Goal: Task Accomplishment & Management: Complete application form

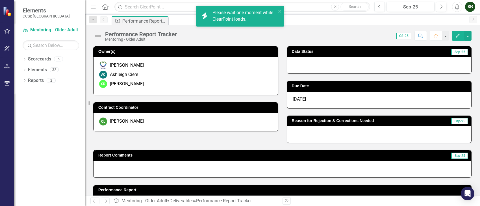
click at [315, 133] on div at bounding box center [379, 134] width 184 height 16
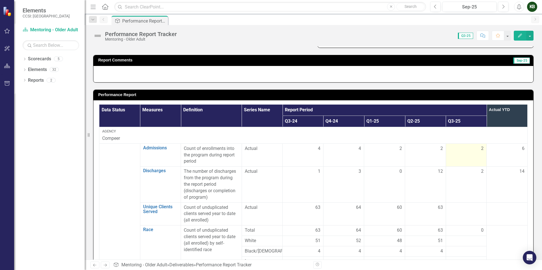
click at [475, 152] on div "2" at bounding box center [466, 149] width 35 height 7
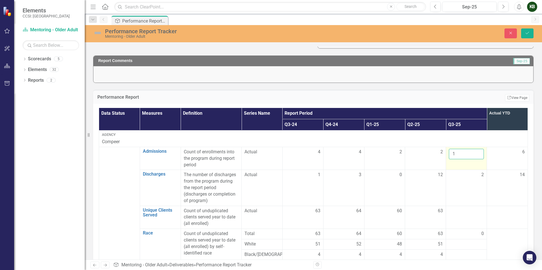
type input "1"
click at [472, 156] on input "1" at bounding box center [466, 154] width 35 height 10
click at [458, 206] on td at bounding box center [466, 217] width 41 height 23
click at [468, 206] on td at bounding box center [466, 217] width 41 height 23
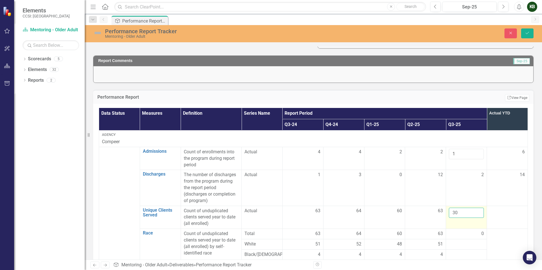
click at [470, 206] on input "30" at bounding box center [466, 213] width 35 height 10
click at [470, 206] on input "31" at bounding box center [466, 213] width 35 height 10
click at [470, 206] on input "32" at bounding box center [466, 213] width 35 height 10
click at [470, 206] on input "33" at bounding box center [466, 213] width 35 height 10
click at [470, 206] on input "34" at bounding box center [466, 213] width 35 height 10
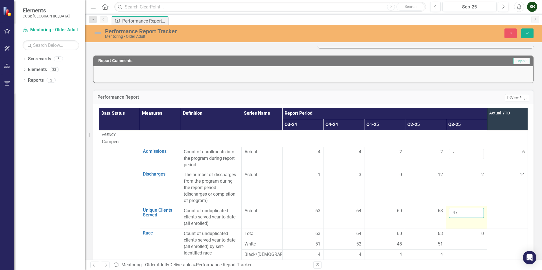
click at [470, 206] on input "47" at bounding box center [466, 213] width 35 height 10
click at [470, 206] on input "61" at bounding box center [466, 213] width 35 height 10
click at [470, 206] on input "62" at bounding box center [466, 213] width 35 height 10
click at [470, 206] on input "63" at bounding box center [466, 213] width 35 height 10
type input "64"
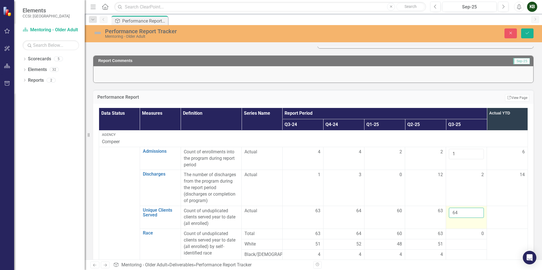
click at [470, 206] on input "64" at bounding box center [466, 213] width 35 height 10
click at [479, 206] on td at bounding box center [507, 217] width 41 height 23
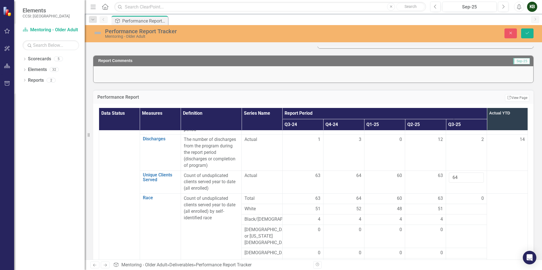
scroll to position [39, 0]
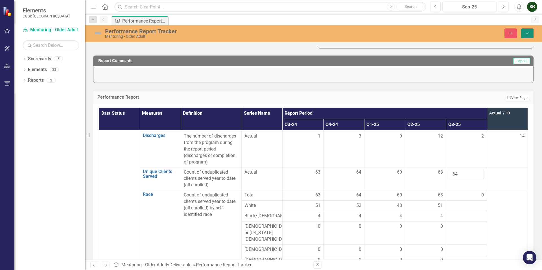
click at [479, 32] on icon "Save" at bounding box center [527, 33] width 5 height 4
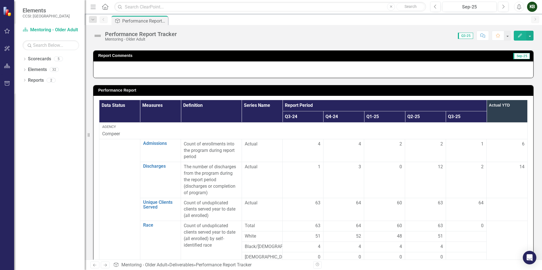
scroll to position [207, 0]
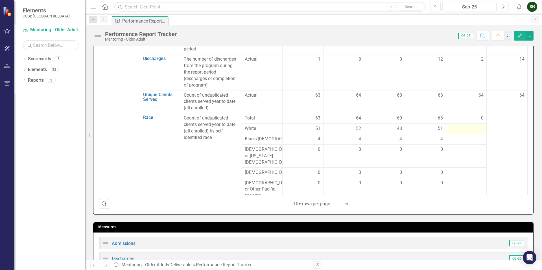
click at [469, 129] on div at bounding box center [466, 129] width 35 height 7
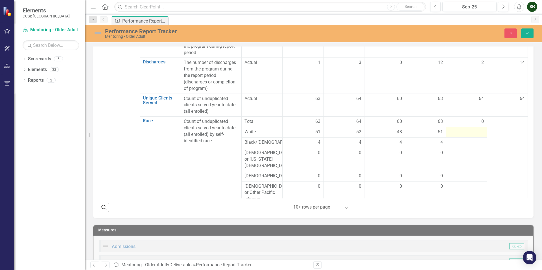
scroll to position [210, 0]
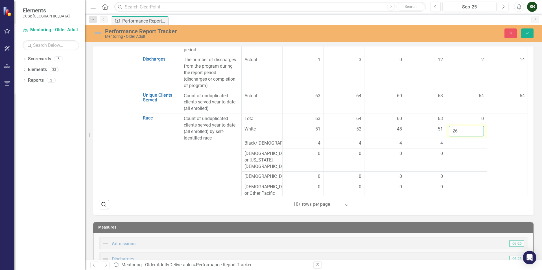
click at [471, 129] on input "26" at bounding box center [466, 131] width 35 height 10
click at [471, 129] on input "27" at bounding box center [466, 131] width 35 height 10
click at [471, 129] on input "33" at bounding box center [466, 131] width 35 height 10
click at [471, 129] on input "34" at bounding box center [466, 131] width 35 height 10
click at [471, 129] on input "35" at bounding box center [466, 131] width 35 height 10
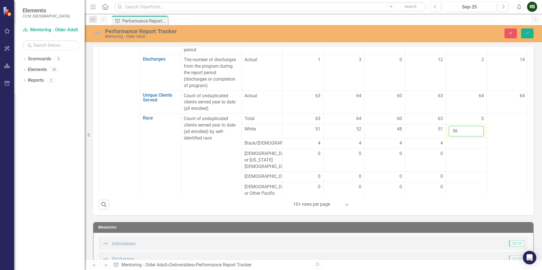
click at [471, 129] on input "36" at bounding box center [466, 131] width 35 height 10
click at [471, 129] on input "37" at bounding box center [466, 131] width 35 height 10
click at [471, 129] on input "38" at bounding box center [466, 131] width 35 height 10
click at [471, 129] on input "39" at bounding box center [466, 131] width 35 height 10
click at [471, 129] on input "40" at bounding box center [466, 131] width 35 height 10
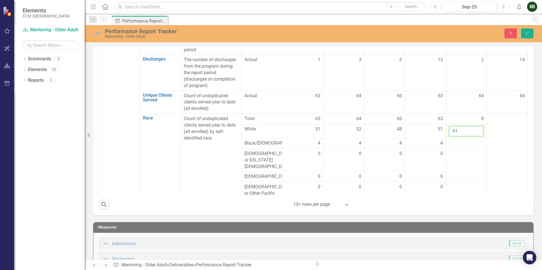
click at [471, 129] on input "41" at bounding box center [466, 131] width 35 height 10
click at [471, 129] on input "42" at bounding box center [466, 131] width 35 height 10
click at [471, 129] on input "43" at bounding box center [466, 131] width 35 height 10
click at [471, 129] on input "44" at bounding box center [466, 131] width 35 height 10
click at [471, 129] on input "45" at bounding box center [466, 131] width 35 height 10
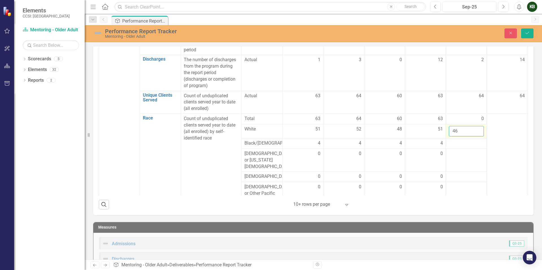
click at [471, 129] on input "46" at bounding box center [466, 131] width 35 height 10
click at [471, 129] on input "47" at bounding box center [466, 131] width 35 height 10
click at [471, 129] on input "48" at bounding box center [466, 131] width 35 height 10
click at [471, 129] on input "49" at bounding box center [466, 131] width 35 height 10
click at [471, 129] on input "50" at bounding box center [466, 131] width 35 height 10
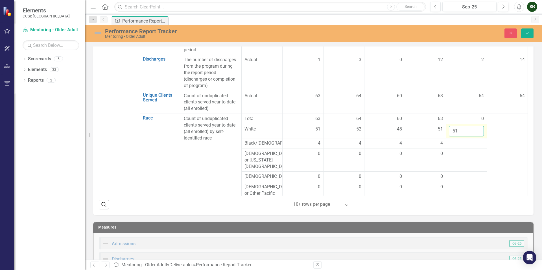
click at [471, 129] on input "51" at bounding box center [466, 131] width 35 height 10
type input "52"
click at [471, 129] on input "52" at bounding box center [466, 131] width 35 height 10
click at [468, 148] on td at bounding box center [466, 143] width 41 height 10
click at [469, 148] on td at bounding box center [466, 143] width 41 height 10
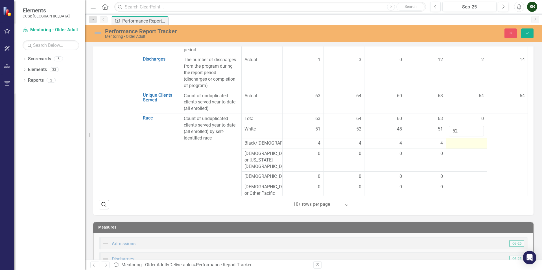
click at [469, 148] on td at bounding box center [466, 143] width 41 height 10
click at [471, 144] on input "1" at bounding box center [466, 145] width 35 height 10
click at [471, 144] on input "2" at bounding box center [466, 145] width 35 height 10
click at [471, 144] on input "3" at bounding box center [466, 145] width 35 height 10
type input "4"
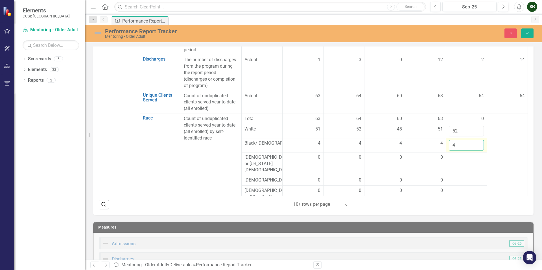
click at [471, 144] on input "4" at bounding box center [466, 145] width 35 height 10
click at [467, 166] on td at bounding box center [466, 163] width 41 height 23
click at [471, 160] on input "1" at bounding box center [466, 159] width 35 height 10
type input "0"
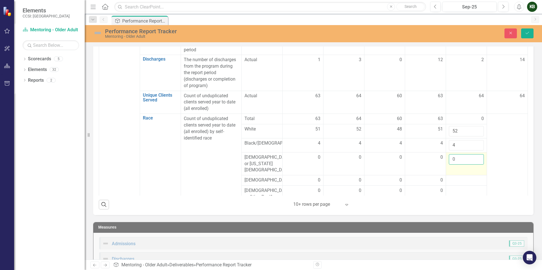
click at [470, 164] on input "0" at bounding box center [466, 159] width 35 height 10
click at [469, 178] on div at bounding box center [466, 180] width 35 height 7
drag, startPoint x: 471, startPoint y: 177, endPoint x: 471, endPoint y: 180, distance: 3.4
click at [471, 177] on input "1" at bounding box center [466, 182] width 35 height 10
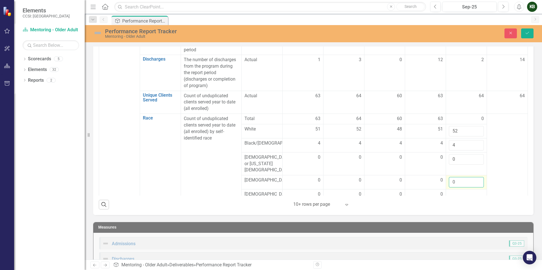
type input "0"
click at [472, 181] on input "0" at bounding box center [466, 182] width 35 height 10
click at [469, 191] on div at bounding box center [466, 194] width 35 height 7
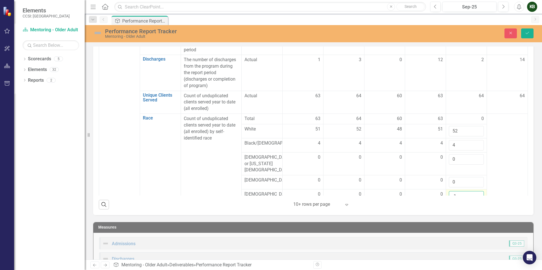
scroll to position [2, 0]
click at [470, 191] on input "-1" at bounding box center [466, 194] width 35 height 10
click at [471, 192] on input "-2" at bounding box center [466, 194] width 35 height 10
click at [470, 189] on input "-1" at bounding box center [466, 194] width 35 height 10
type input "0"
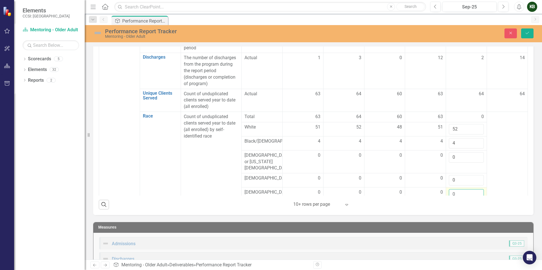
click at [470, 189] on input "0" at bounding box center [466, 194] width 35 height 10
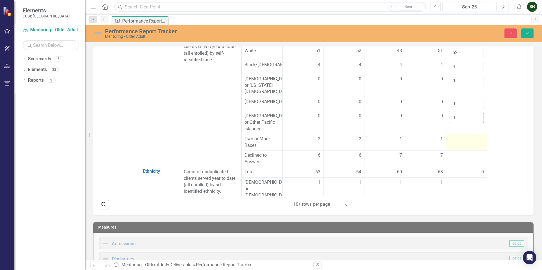
scroll to position [80, 0]
click at [466, 136] on div at bounding box center [466, 138] width 35 height 7
type input "1"
click at [471, 135] on input "1" at bounding box center [466, 140] width 35 height 10
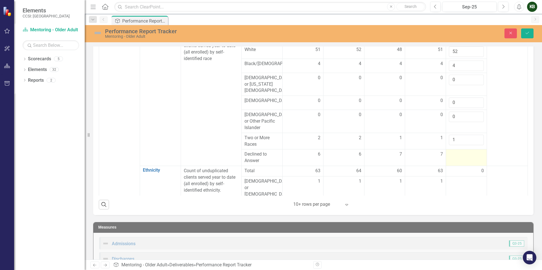
click at [465, 156] on td at bounding box center [466, 158] width 41 height 17
click at [470, 151] on input "1" at bounding box center [466, 156] width 35 height 10
click at [470, 151] on input "2" at bounding box center [466, 156] width 35 height 10
click at [470, 151] on input "3" at bounding box center [466, 156] width 35 height 10
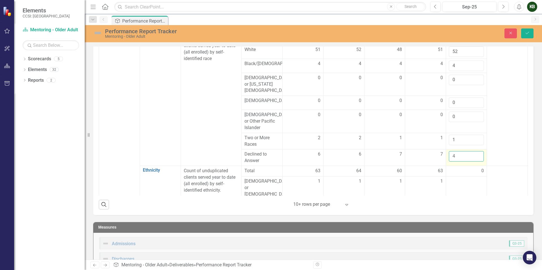
click at [470, 151] on input "4" at bounding box center [466, 156] width 35 height 10
click at [470, 151] on input "5" at bounding box center [466, 156] width 35 height 10
click at [470, 151] on input "6" at bounding box center [466, 156] width 35 height 10
type input "7"
click at [470, 151] on input "7" at bounding box center [466, 156] width 35 height 10
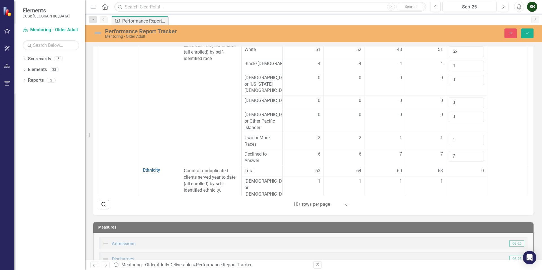
click at [479, 145] on td at bounding box center [507, 100] width 41 height 132
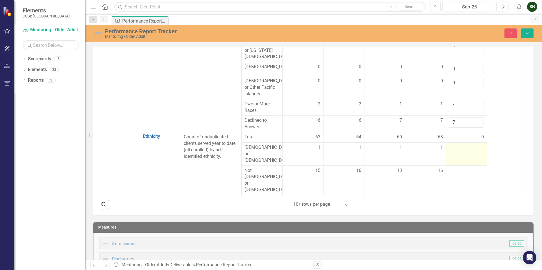
scroll to position [113, 0]
click at [471, 150] on td at bounding box center [466, 155] width 41 height 23
click at [473, 145] on input "number" at bounding box center [466, 150] width 35 height 10
type input "1"
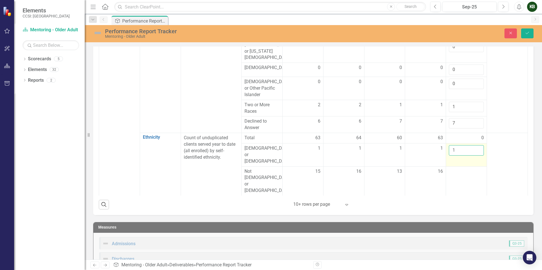
click at [469, 146] on input "1" at bounding box center [466, 150] width 35 height 10
click at [464, 169] on div at bounding box center [466, 172] width 35 height 7
click at [470, 169] on input "1" at bounding box center [466, 174] width 35 height 10
click at [470, 169] on input "2" at bounding box center [466, 174] width 35 height 10
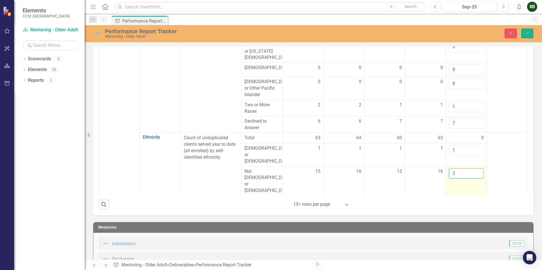
click at [470, 169] on input "3" at bounding box center [466, 174] width 35 height 10
click at [470, 169] on input "4" at bounding box center [466, 174] width 35 height 10
click at [470, 169] on input "5" at bounding box center [466, 174] width 35 height 10
click at [470, 169] on input "6" at bounding box center [466, 174] width 35 height 10
click at [470, 169] on input "7" at bounding box center [466, 174] width 35 height 10
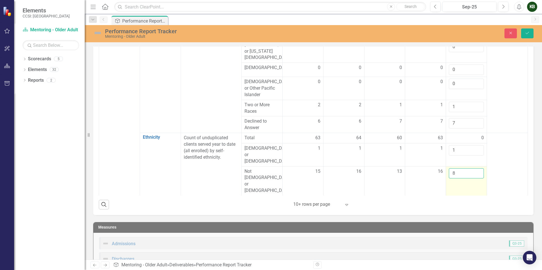
click at [470, 169] on input "8" at bounding box center [466, 174] width 35 height 10
click at [470, 169] on input "9" at bounding box center [466, 174] width 35 height 10
click at [470, 169] on input "10" at bounding box center [466, 174] width 35 height 10
click at [470, 169] on input "11" at bounding box center [466, 174] width 35 height 10
click at [470, 169] on input "12" at bounding box center [466, 174] width 35 height 10
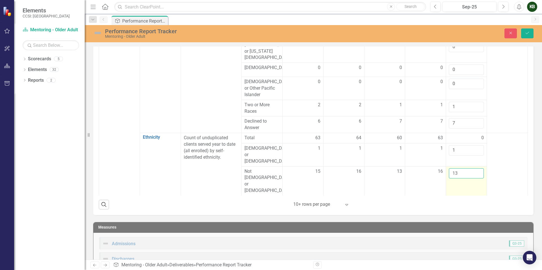
click at [470, 169] on input "13" at bounding box center [466, 174] width 35 height 10
click at [470, 169] on input "14" at bounding box center [466, 174] width 35 height 10
click at [470, 169] on input "15" at bounding box center [466, 174] width 35 height 10
click at [470, 169] on input "16" at bounding box center [466, 174] width 35 height 10
type input "17"
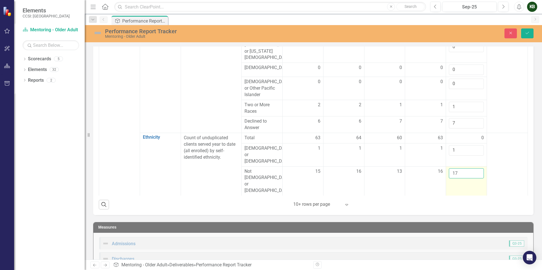
click at [470, 169] on input "17" at bounding box center [466, 174] width 35 height 10
click at [468, 198] on div at bounding box center [466, 201] width 35 height 7
click at [469, 198] on input "17" at bounding box center [466, 203] width 35 height 10
click at [469, 198] on input "18" at bounding box center [466, 203] width 35 height 10
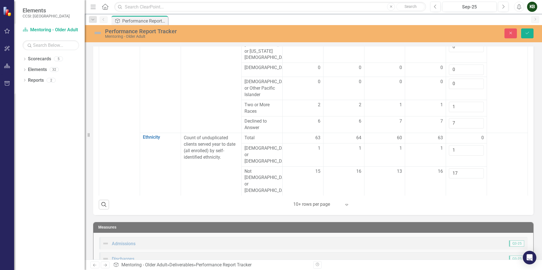
click at [469, 198] on input "19" at bounding box center [466, 203] width 35 height 10
click at [469, 198] on input "36" at bounding box center [466, 203] width 35 height 10
click at [469, 198] on input "37" at bounding box center [466, 203] width 35 height 10
click at [469, 198] on input "38" at bounding box center [466, 203] width 35 height 10
click at [469, 198] on input "39" at bounding box center [466, 203] width 35 height 10
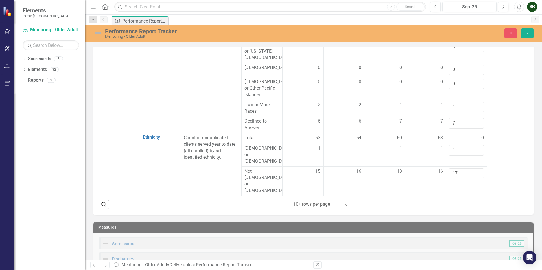
click at [469, 198] on input "40" at bounding box center [466, 203] width 35 height 10
click at [469, 198] on input "41" at bounding box center [466, 203] width 35 height 10
click at [469, 198] on input "42" at bounding box center [466, 203] width 35 height 10
click at [469, 198] on input "43" at bounding box center [466, 203] width 35 height 10
click at [469, 198] on input "44" at bounding box center [466, 203] width 35 height 10
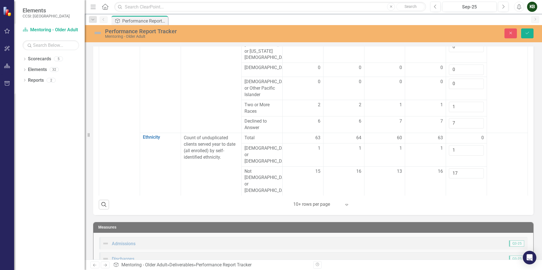
click at [469, 198] on input "45" at bounding box center [466, 203] width 35 height 10
type input "46"
click at [469, 198] on input "46" at bounding box center [466, 203] width 35 height 10
click at [479, 176] on td at bounding box center [507, 173] width 41 height 80
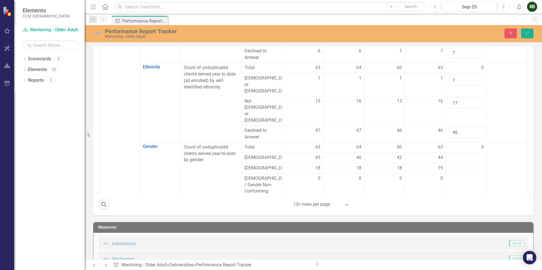
scroll to position [185, 0]
click at [479, 35] on icon "Save" at bounding box center [527, 33] width 5 height 4
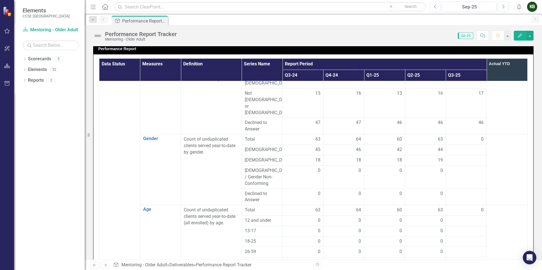
scroll to position [245, 0]
click at [471, 147] on div at bounding box center [466, 150] width 35 height 7
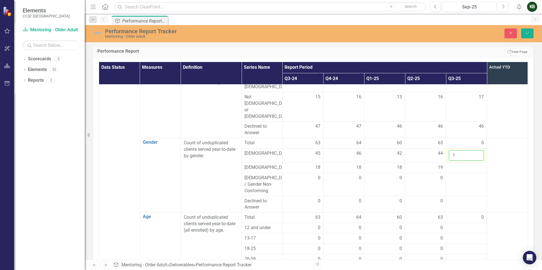
click at [471, 150] on input "1" at bounding box center [466, 155] width 35 height 10
click at [471, 150] on input "2" at bounding box center [466, 155] width 35 height 10
click at [471, 150] on input "3" at bounding box center [466, 155] width 35 height 10
click at [471, 150] on input "4" at bounding box center [466, 155] width 35 height 10
click at [471, 150] on input "7" at bounding box center [466, 155] width 35 height 10
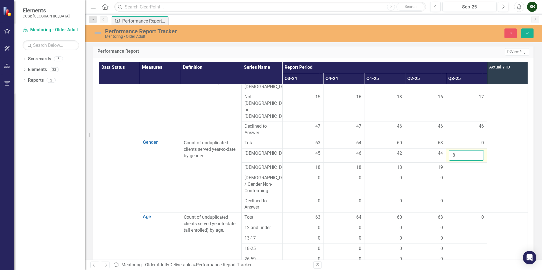
click at [471, 150] on input "8" at bounding box center [466, 155] width 35 height 10
click at [471, 150] on input "9" at bounding box center [466, 155] width 35 height 10
click at [471, 150] on input "10" at bounding box center [466, 155] width 35 height 10
click at [471, 150] on input "11" at bounding box center [466, 155] width 35 height 10
click at [471, 150] on input "12" at bounding box center [466, 155] width 35 height 10
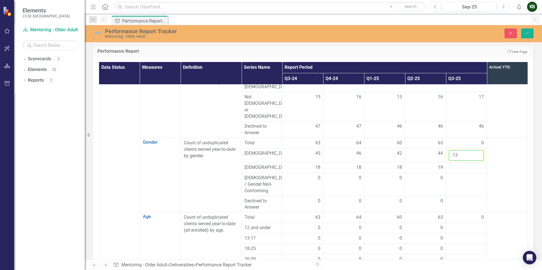
click at [471, 150] on input "13" at bounding box center [466, 155] width 35 height 10
click at [471, 150] on input "14" at bounding box center [466, 155] width 35 height 10
click at [471, 150] on input "15" at bounding box center [466, 155] width 35 height 10
click at [471, 150] on input "16" at bounding box center [466, 155] width 35 height 10
click at [471, 150] on input "17" at bounding box center [466, 155] width 35 height 10
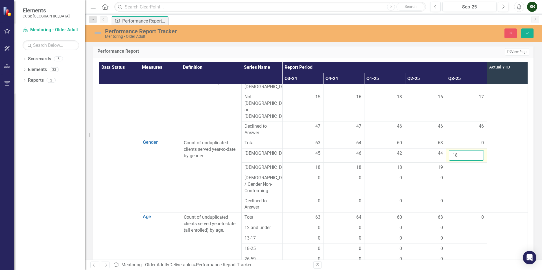
click at [471, 150] on input "18" at bounding box center [466, 155] width 35 height 10
click at [471, 150] on input "41" at bounding box center [466, 155] width 35 height 10
click at [471, 150] on input "42" at bounding box center [466, 155] width 35 height 10
click at [471, 150] on input "43" at bounding box center [466, 155] width 35 height 10
click at [471, 150] on input "44" at bounding box center [466, 155] width 35 height 10
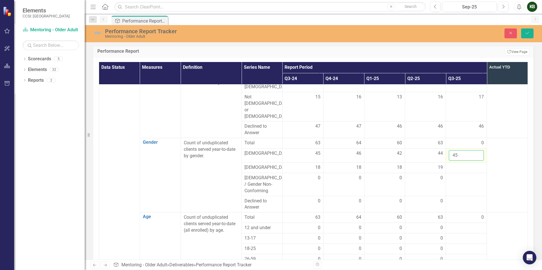
type input "45"
click at [471, 150] on input "45" at bounding box center [466, 155] width 35 height 10
click at [466, 165] on div at bounding box center [466, 168] width 35 height 7
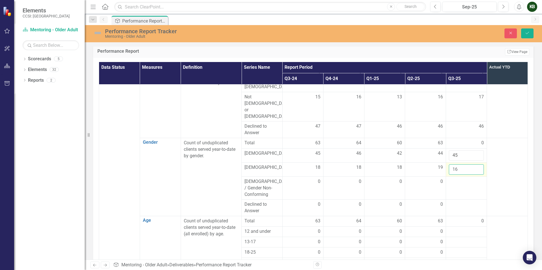
click at [470, 165] on input "16" at bounding box center [466, 170] width 35 height 10
click at [470, 165] on input "17" at bounding box center [466, 170] width 35 height 10
click at [470, 165] on input "18" at bounding box center [466, 170] width 35 height 10
type input "19"
click at [470, 165] on input "19" at bounding box center [466, 170] width 35 height 10
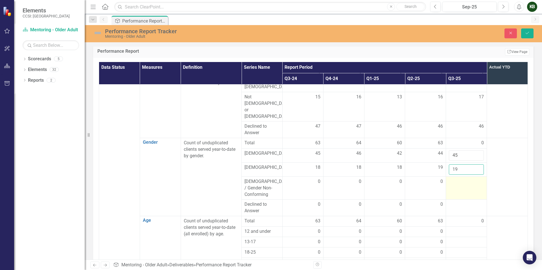
scroll to position [248, 0]
click at [464, 174] on td at bounding box center [466, 185] width 41 height 23
click at [470, 176] on input "1" at bounding box center [466, 181] width 35 height 10
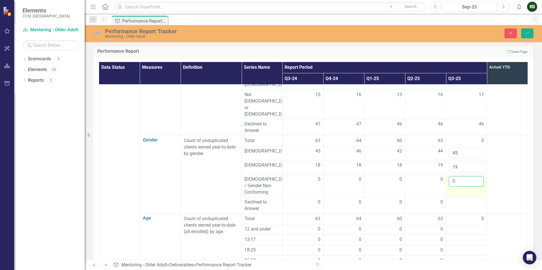
type input "0"
click at [469, 176] on input "0" at bounding box center [466, 181] width 35 height 10
click at [461, 199] on div at bounding box center [466, 202] width 35 height 7
click at [469, 199] on input "1" at bounding box center [466, 204] width 35 height 10
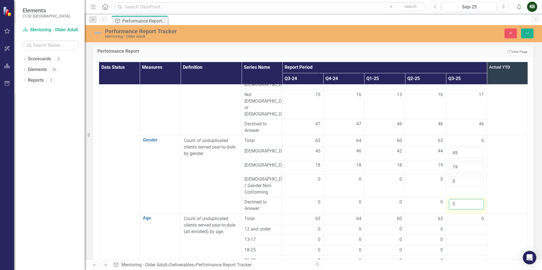
type input "0"
click at [469, 199] on input "0" at bounding box center [466, 204] width 35 height 10
click at [479, 181] on td at bounding box center [507, 175] width 41 height 78
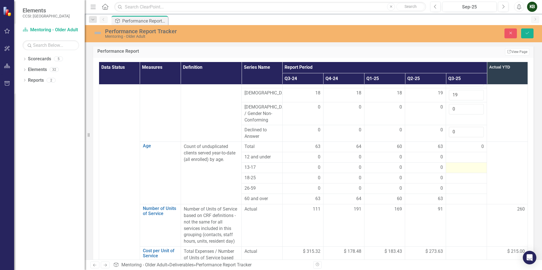
scroll to position [321, 0]
click at [470, 195] on div at bounding box center [466, 198] width 35 height 7
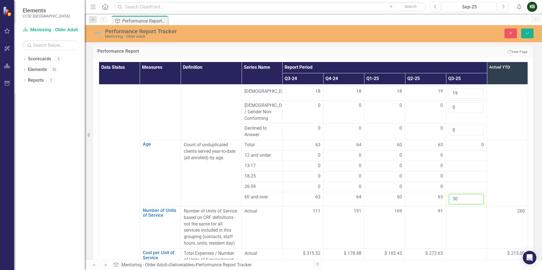
scroll to position [320, 0]
click at [471, 196] on input "46" at bounding box center [466, 201] width 35 height 10
click at [471, 195] on input "47" at bounding box center [466, 200] width 35 height 10
click at [471, 195] on input "59" at bounding box center [466, 200] width 35 height 10
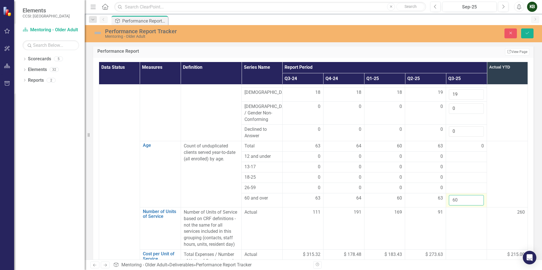
click at [471, 195] on input "60" at bounding box center [466, 200] width 35 height 10
click at [471, 195] on input "61" at bounding box center [466, 200] width 35 height 10
click at [471, 195] on input "62" at bounding box center [466, 200] width 35 height 10
click at [471, 195] on input "63" at bounding box center [466, 200] width 35 height 10
type input "64"
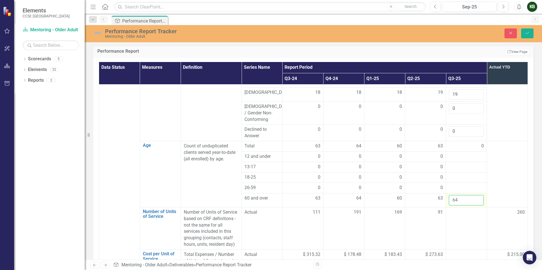
click at [471, 195] on input "64" at bounding box center [466, 200] width 35 height 10
click at [479, 32] on button "Save" at bounding box center [527, 34] width 12 height 10
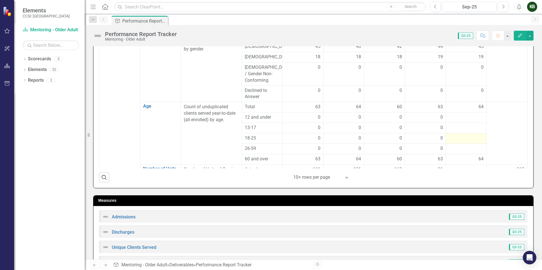
scroll to position [258, 0]
click at [466, 113] on div at bounding box center [466, 116] width 35 height 7
click at [469, 113] on div at bounding box center [466, 116] width 35 height 7
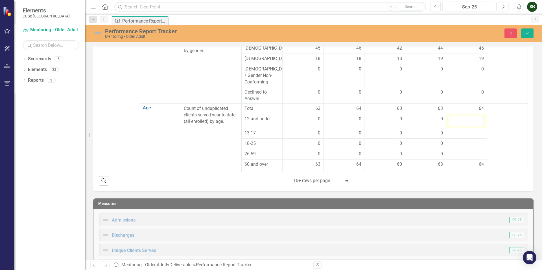
scroll to position [237, 0]
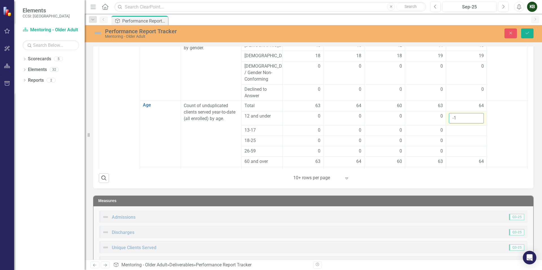
click at [471, 113] on input "-1" at bounding box center [466, 118] width 35 height 10
type input "0"
click at [471, 113] on input "0" at bounding box center [466, 118] width 35 height 10
click at [470, 127] on div at bounding box center [466, 130] width 35 height 7
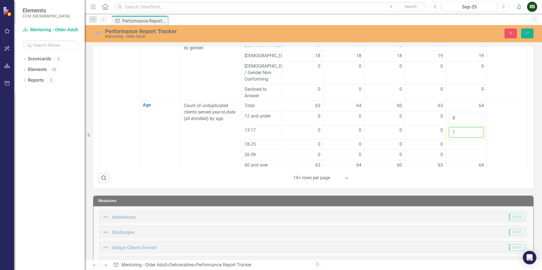
click at [472, 127] on input "1" at bounding box center [466, 132] width 35 height 10
type input "0"
click at [471, 127] on input "0" at bounding box center [466, 132] width 35 height 10
click at [471, 141] on div at bounding box center [466, 144] width 35 height 7
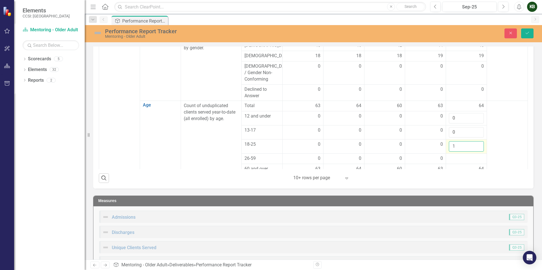
click at [472, 141] on input "1" at bounding box center [466, 146] width 35 height 10
drag, startPoint x: 472, startPoint y: 128, endPoint x: 469, endPoint y: 129, distance: 3.2
type input "0"
click at [472, 141] on input "0" at bounding box center [466, 146] width 35 height 10
click at [465, 156] on div at bounding box center [466, 159] width 35 height 7
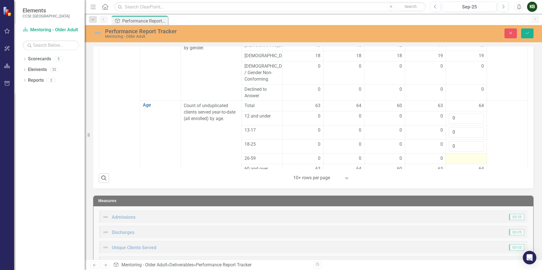
click at [465, 156] on div at bounding box center [466, 159] width 35 height 7
click at [469, 156] on input "1" at bounding box center [466, 161] width 35 height 10
type input "0"
click at [469, 156] on input "0" at bounding box center [466, 161] width 35 height 10
click at [479, 132] on td at bounding box center [507, 139] width 41 height 77
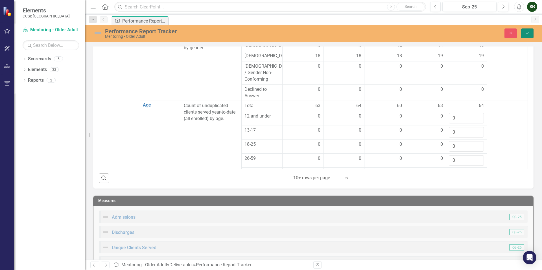
click at [479, 33] on button "Save" at bounding box center [527, 34] width 12 height 10
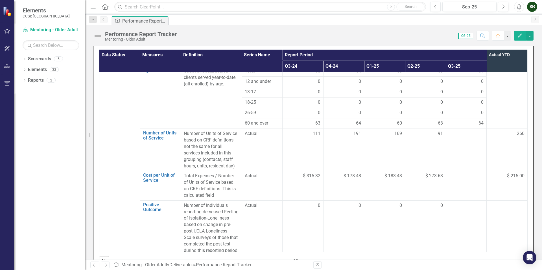
scroll to position [376, 0]
click at [469, 128] on td at bounding box center [466, 149] width 41 height 42
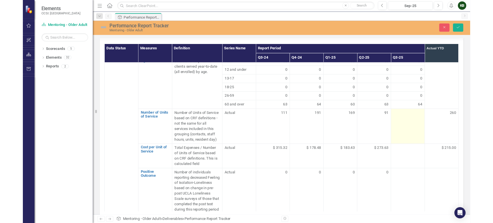
scroll to position [153, 0]
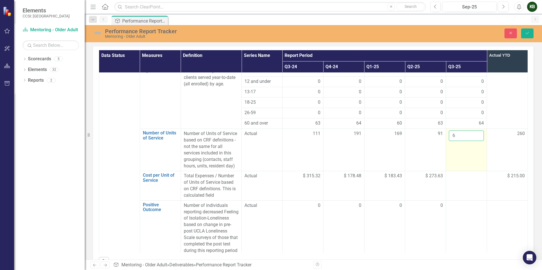
click at [472, 131] on input "6" at bounding box center [466, 136] width 35 height 10
click at [472, 131] on input "31" at bounding box center [466, 136] width 35 height 10
click at [472, 131] on input "32" at bounding box center [466, 136] width 35 height 10
click at [472, 131] on input "33" at bounding box center [466, 136] width 35 height 10
click at [472, 131] on input "34" at bounding box center [466, 136] width 35 height 10
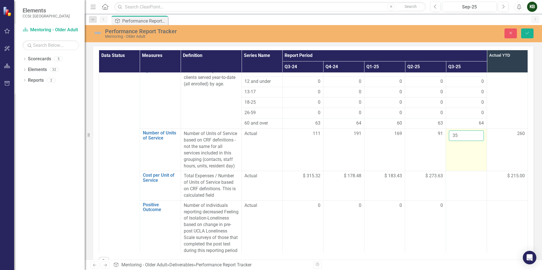
click at [472, 131] on input "35" at bounding box center [466, 136] width 35 height 10
click at [472, 131] on input "36" at bounding box center [466, 136] width 35 height 10
click at [472, 131] on input "37" at bounding box center [466, 136] width 35 height 10
click at [472, 131] on input "38" at bounding box center [466, 136] width 35 height 10
click at [472, 131] on input "48" at bounding box center [466, 136] width 35 height 10
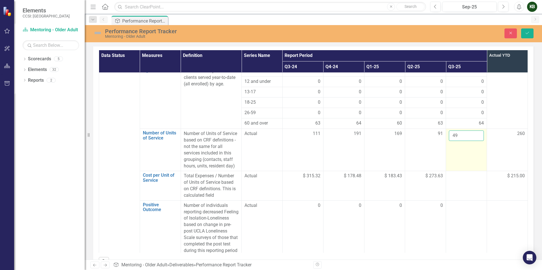
click at [472, 131] on input "49" at bounding box center [466, 136] width 35 height 10
click at [472, 131] on input "50" at bounding box center [466, 136] width 35 height 10
click at [472, 131] on input "51" at bounding box center [466, 136] width 35 height 10
click at [472, 131] on input "52" at bounding box center [466, 136] width 35 height 10
click at [472, 131] on input "69" at bounding box center [466, 136] width 35 height 10
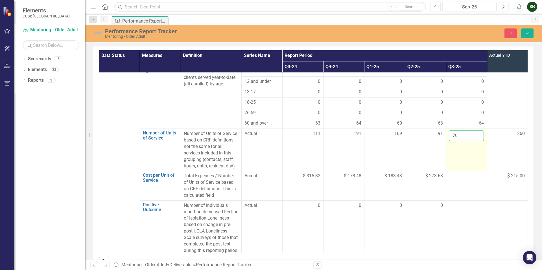
click at [472, 131] on input "70" at bounding box center [466, 136] width 35 height 10
click at [472, 131] on input "71" at bounding box center [466, 136] width 35 height 10
click at [472, 131] on input "72" at bounding box center [466, 136] width 35 height 10
click at [472, 131] on input "73" at bounding box center [466, 136] width 35 height 10
click at [472, 131] on input "74" at bounding box center [466, 136] width 35 height 10
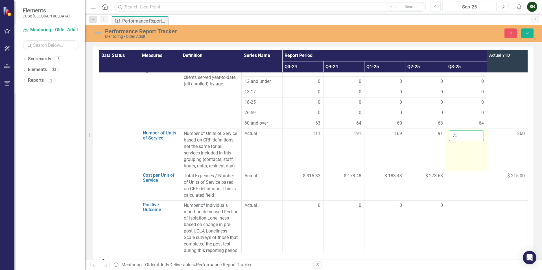
click at [472, 131] on input "75" at bounding box center [466, 136] width 35 height 10
click at [472, 131] on input "76" at bounding box center [466, 136] width 35 height 10
click at [472, 131] on input "77" at bounding box center [466, 136] width 35 height 10
click at [472, 131] on input "78" at bounding box center [466, 136] width 35 height 10
click at [472, 131] on input "79" at bounding box center [466, 136] width 35 height 10
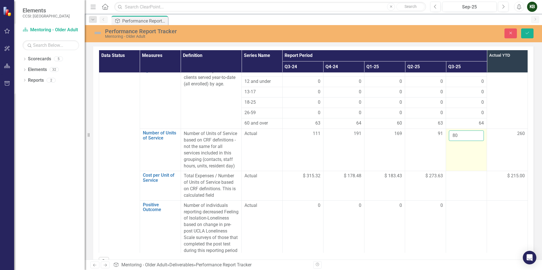
click at [472, 131] on input "80" at bounding box center [466, 136] width 35 height 10
click at [472, 131] on input "81" at bounding box center [466, 136] width 35 height 10
click at [472, 131] on input "82" at bounding box center [466, 136] width 35 height 10
click at [472, 131] on input "83" at bounding box center [466, 136] width 35 height 10
click at [472, 131] on input "84" at bounding box center [466, 136] width 35 height 10
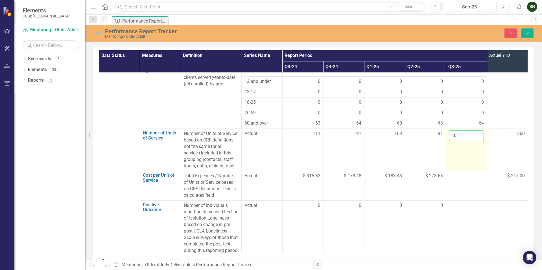
click at [472, 131] on input "85" at bounding box center [466, 136] width 35 height 10
click at [472, 131] on input "86" at bounding box center [466, 136] width 35 height 10
click at [472, 131] on input "87" at bounding box center [466, 136] width 35 height 10
click at [472, 131] on input "88" at bounding box center [466, 136] width 35 height 10
click at [472, 131] on input "89" at bounding box center [466, 136] width 35 height 10
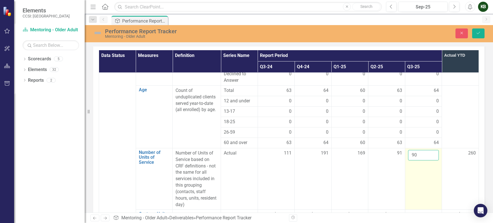
click at [426, 152] on input "90" at bounding box center [423, 155] width 31 height 10
type input "91"
click at [426, 152] on input "91" at bounding box center [423, 155] width 31 height 10
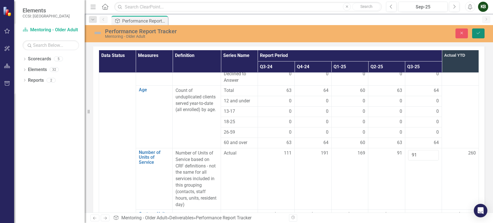
click at [475, 33] on button "Save" at bounding box center [478, 34] width 12 height 10
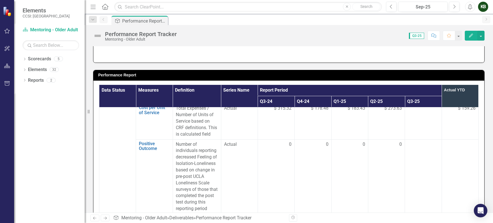
scroll to position [519, 0]
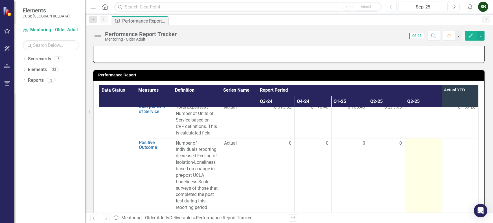
click at [420, 151] on td at bounding box center [423, 175] width 37 height 75
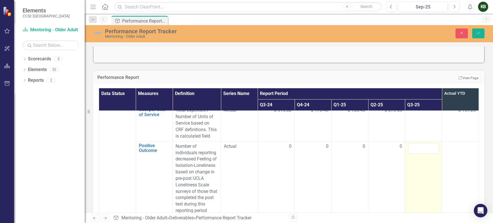
scroll to position [517, 0]
click at [426, 149] on input "-1" at bounding box center [423, 150] width 31 height 10
click at [426, 149] on input "-2" at bounding box center [423, 150] width 31 height 10
click at [425, 151] on input "-3" at bounding box center [423, 150] width 31 height 10
click at [425, 151] on input "-4" at bounding box center [423, 150] width 31 height 10
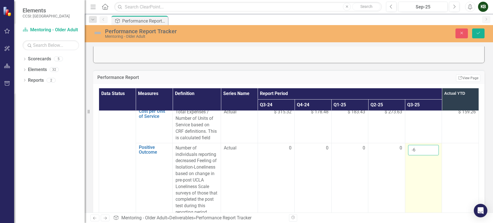
click at [425, 151] on input "-6" at bounding box center [423, 150] width 31 height 10
click at [425, 151] on input "-7" at bounding box center [423, 150] width 31 height 10
click at [425, 149] on input "-16" at bounding box center [423, 150] width 31 height 10
click at [425, 149] on input "-15" at bounding box center [423, 150] width 31 height 10
click at [426, 148] on input "-15" at bounding box center [423, 150] width 31 height 10
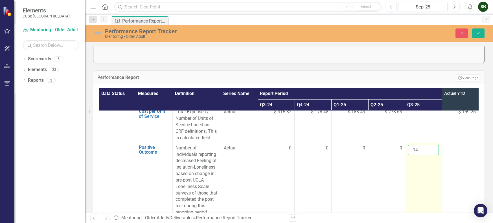
click at [426, 148] on input "-14" at bounding box center [423, 150] width 31 height 10
click at [426, 148] on input "-13" at bounding box center [423, 150] width 31 height 10
click at [426, 148] on input "-12" at bounding box center [423, 150] width 31 height 10
click at [426, 148] on input "-11" at bounding box center [423, 150] width 31 height 10
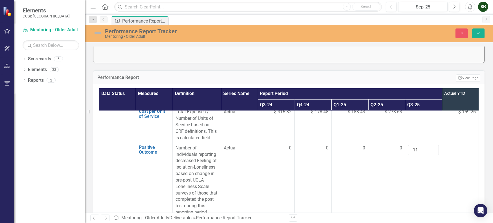
click at [442, 158] on td at bounding box center [460, 180] width 37 height 75
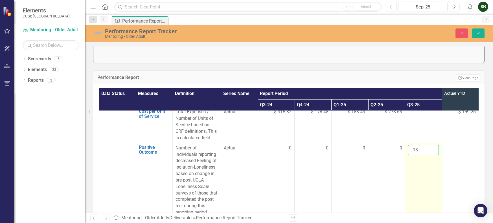
click at [428, 148] on input "-13" at bounding box center [423, 150] width 31 height 10
click at [425, 147] on input "-15" at bounding box center [423, 149] width 31 height 10
click at [425, 147] on input "-14" at bounding box center [423, 149] width 31 height 10
click at [425, 147] on input "-13" at bounding box center [423, 149] width 31 height 10
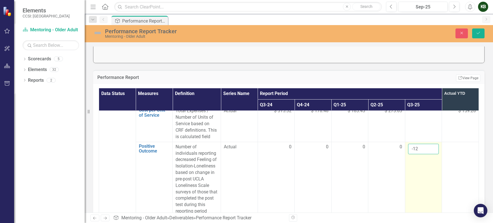
click at [425, 147] on input "-12" at bounding box center [423, 149] width 31 height 10
click at [425, 147] on input "-11" at bounding box center [423, 149] width 31 height 10
click at [425, 147] on input "-10" at bounding box center [423, 149] width 31 height 10
click at [425, 147] on input "-9" at bounding box center [423, 149] width 31 height 10
click at [425, 147] on input "-8" at bounding box center [423, 149] width 31 height 10
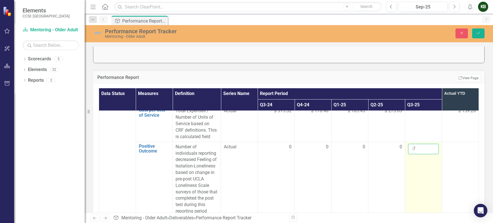
click at [425, 147] on input "-7" at bounding box center [423, 149] width 31 height 10
click at [425, 147] on input "-6" at bounding box center [423, 149] width 31 height 10
click at [425, 147] on input "-5" at bounding box center [423, 149] width 31 height 10
click at [425, 147] on input "-4" at bounding box center [423, 149] width 31 height 10
click at [425, 147] on input "-3" at bounding box center [423, 149] width 31 height 10
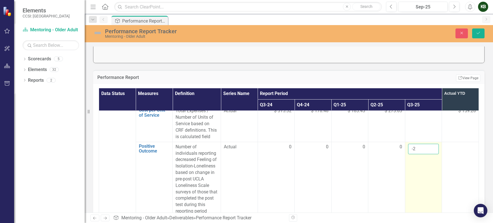
click at [425, 147] on input "-2" at bounding box center [423, 149] width 31 height 10
click at [425, 147] on input "-1" at bounding box center [423, 149] width 31 height 10
click at [425, 147] on input "0" at bounding box center [423, 149] width 31 height 10
click at [425, 147] on input "1" at bounding box center [423, 149] width 31 height 10
click at [425, 147] on input "2" at bounding box center [423, 149] width 31 height 10
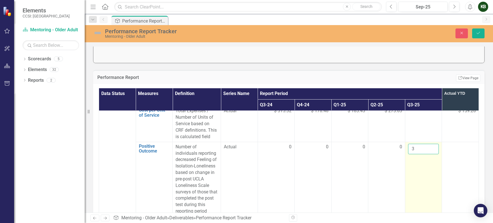
type input "3"
click at [425, 147] on input "3" at bounding box center [423, 149] width 31 height 10
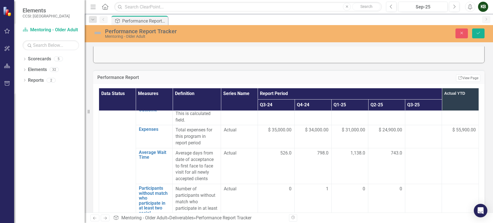
scroll to position [646, 0]
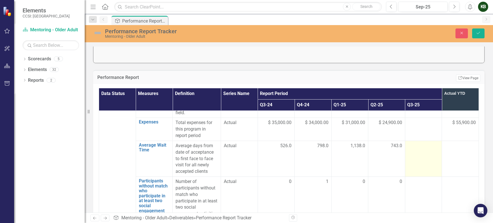
click at [422, 169] on td at bounding box center [423, 159] width 37 height 36
click at [426, 153] on input "1" at bounding box center [423, 147] width 31 height 10
click at [426, 153] on input "5" at bounding box center [423, 147] width 31 height 10
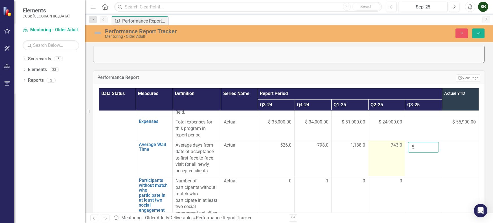
drag, startPoint x: 412, startPoint y: 160, endPoint x: 375, endPoint y: 158, distance: 37.3
click at [375, 158] on tr "Average Wait Time Link Open Element Average days from date of acceptance to fir…" at bounding box center [289, 158] width 380 height 36
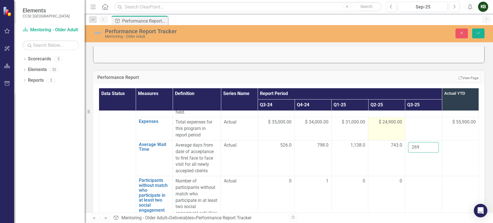
scroll to position [646, 0]
type input "269"
click at [451, 168] on td at bounding box center [460, 159] width 37 height 36
click at [475, 33] on button "Save" at bounding box center [478, 34] width 12 height 10
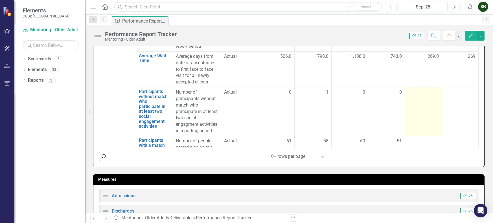
scroll to position [628, 0]
click at [423, 95] on div at bounding box center [423, 92] width 31 height 7
click at [422, 109] on td at bounding box center [423, 111] width 37 height 49
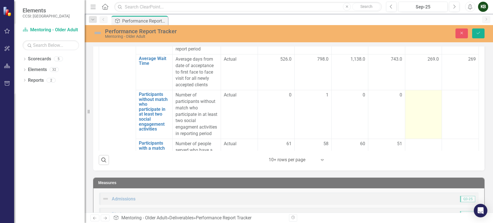
scroll to position [222, 0]
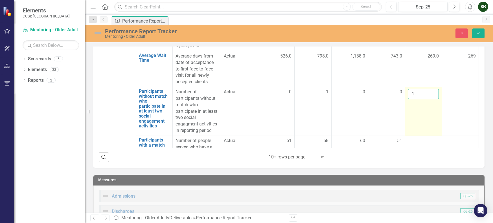
click at [427, 99] on input "1" at bounding box center [423, 94] width 31 height 10
click at [427, 98] on input "-2" at bounding box center [423, 93] width 31 height 10
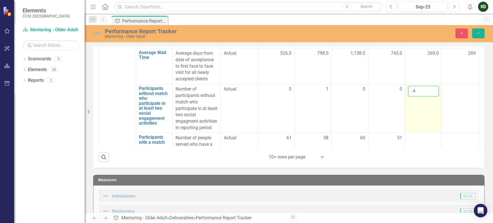
click at [425, 97] on input "-5" at bounding box center [423, 91] width 31 height 10
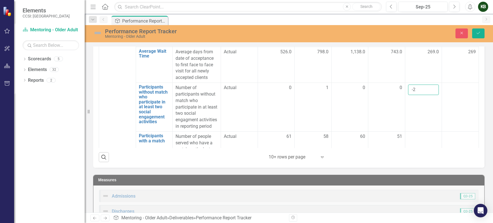
scroll to position [631, 0]
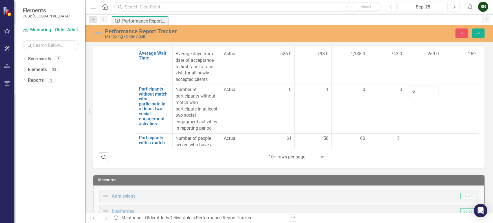
click at [447, 93] on div at bounding box center [460, 90] width 31 height 7
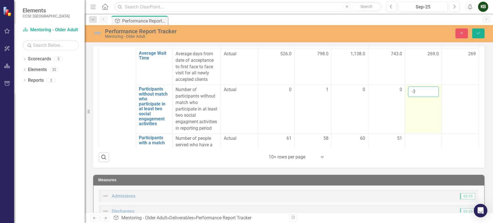
click at [423, 97] on input "-3" at bounding box center [423, 92] width 31 height 10
click at [425, 97] on input "-6" at bounding box center [423, 91] width 31 height 10
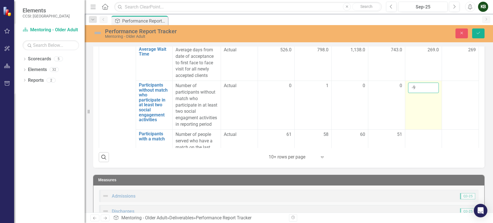
scroll to position [634, 0]
click at [426, 94] on input "-8" at bounding box center [423, 88] width 31 height 10
click at [426, 94] on input "-7" at bounding box center [423, 88] width 31 height 10
click at [426, 94] on input "-6" at bounding box center [423, 88] width 31 height 10
click at [426, 94] on input "-5" at bounding box center [423, 88] width 31 height 10
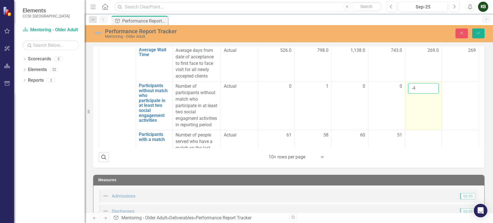
click at [426, 94] on input "-4" at bounding box center [423, 88] width 31 height 10
click at [426, 94] on input "-3" at bounding box center [423, 88] width 31 height 10
click at [426, 94] on input "-2" at bounding box center [423, 88] width 31 height 10
click at [426, 94] on input "-1" at bounding box center [423, 88] width 31 height 10
click at [426, 94] on input "0" at bounding box center [423, 88] width 31 height 10
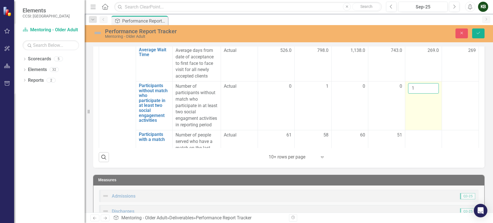
click at [426, 94] on input "1" at bounding box center [423, 88] width 31 height 10
click at [442, 103] on td at bounding box center [460, 106] width 37 height 49
click at [428, 94] on input "3" at bounding box center [423, 89] width 31 height 10
click at [427, 94] on input "3" at bounding box center [423, 89] width 31 height 10
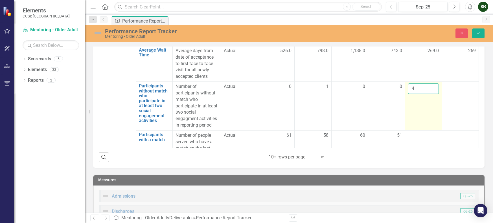
click at [427, 94] on input "4" at bounding box center [423, 89] width 31 height 10
click at [427, 94] on input "5" at bounding box center [423, 89] width 31 height 10
click at [427, 94] on input "6" at bounding box center [423, 89] width 31 height 10
click at [425, 94] on input "7" at bounding box center [423, 89] width 31 height 10
click at [425, 94] on input "8" at bounding box center [423, 89] width 31 height 10
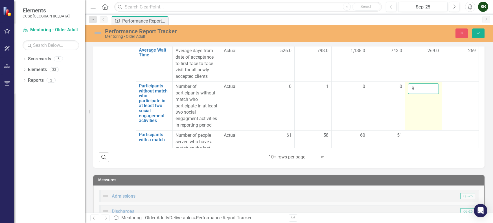
click at [425, 94] on input "9" at bounding box center [423, 89] width 31 height 10
click at [425, 94] on input "10" at bounding box center [423, 89] width 31 height 10
click at [425, 94] on input "11" at bounding box center [423, 89] width 31 height 10
click at [425, 94] on input "12" at bounding box center [423, 89] width 31 height 10
click at [448, 111] on td at bounding box center [460, 106] width 37 height 49
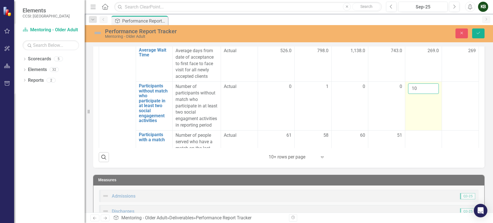
click at [425, 94] on input "10" at bounding box center [423, 89] width 31 height 10
click at [425, 94] on input "8" at bounding box center [423, 88] width 31 height 10
click at [425, 93] on input "7" at bounding box center [423, 88] width 31 height 10
click at [425, 93] on input "6" at bounding box center [423, 88] width 31 height 10
click at [425, 93] on input "2" at bounding box center [423, 88] width 31 height 10
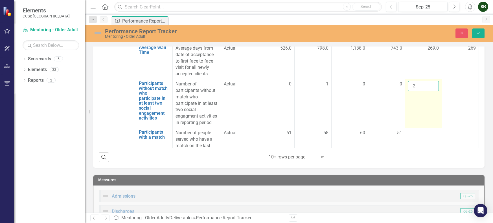
click at [426, 91] on input "-2" at bounding box center [423, 86] width 31 height 10
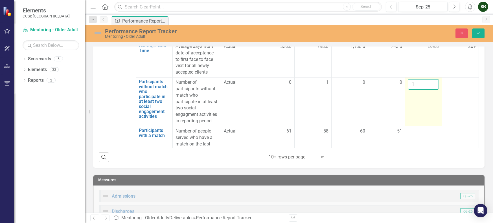
click at [426, 90] on input "1" at bounding box center [423, 84] width 31 height 10
drag, startPoint x: 453, startPoint y: 113, endPoint x: 428, endPoint y: 115, distance: 24.6
click at [453, 113] on td at bounding box center [460, 102] width 37 height 49
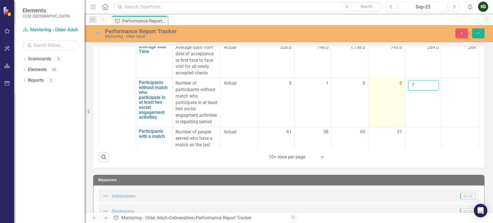
drag, startPoint x: 409, startPoint y: 99, endPoint x: 381, endPoint y: 95, distance: 29.1
click at [381, 95] on tr "Participants without match who participate in at least two social engagement ac…" at bounding box center [289, 102] width 380 height 49
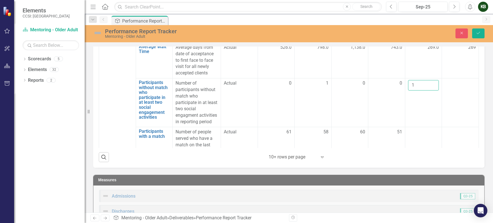
type input "1"
click at [452, 105] on td at bounding box center [460, 102] width 37 height 49
click at [479, 34] on icon "Save" at bounding box center [478, 33] width 5 height 4
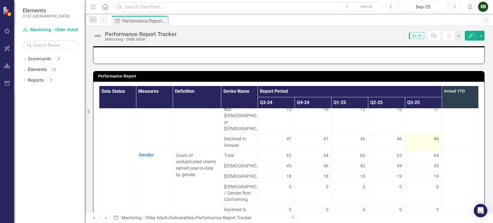
scroll to position [307, 0]
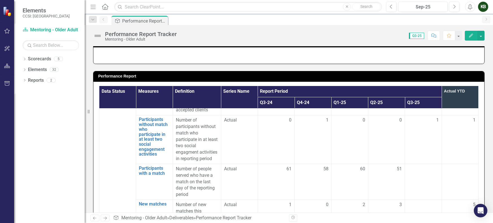
scroll to position [707, 0]
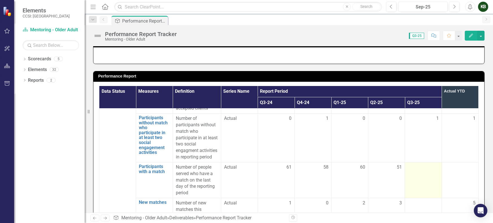
click at [424, 171] on div at bounding box center [423, 167] width 31 height 7
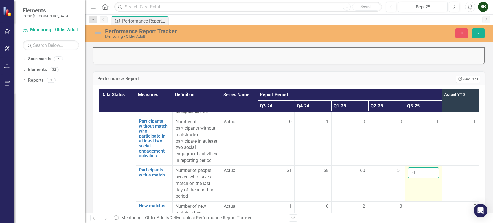
click at [426, 178] on input "-1" at bounding box center [423, 173] width 31 height 10
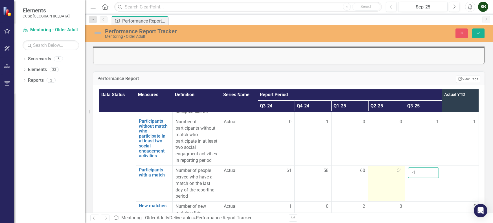
drag, startPoint x: 417, startPoint y: 192, endPoint x: 391, endPoint y: 191, distance: 25.7
click at [391, 191] on tr "Participants with a match Link Open Element Number of people served who have a …" at bounding box center [289, 184] width 380 height 36
type input "48"
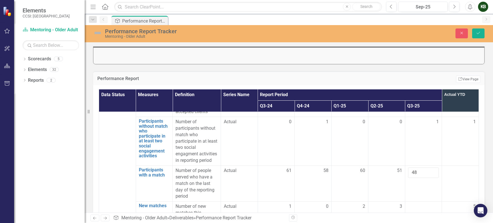
click at [450, 174] on div at bounding box center [460, 171] width 31 height 7
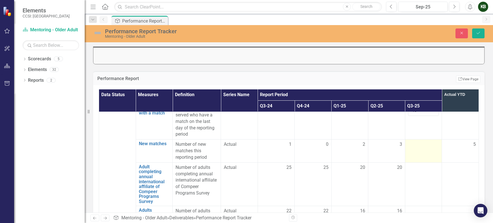
scroll to position [769, 0]
click at [420, 163] on td at bounding box center [423, 151] width 37 height 23
click at [428, 163] on td at bounding box center [423, 151] width 37 height 23
click at [428, 152] on input "number" at bounding box center [423, 147] width 31 height 10
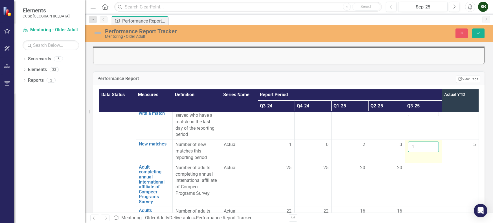
click at [427, 152] on input "1" at bounding box center [423, 147] width 31 height 10
type input "0"
click at [427, 152] on input "0" at bounding box center [423, 147] width 31 height 10
click at [480, 32] on icon "submit" at bounding box center [478, 33] width 3 height 2
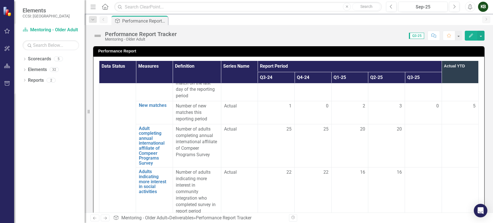
scroll to position [784, 0]
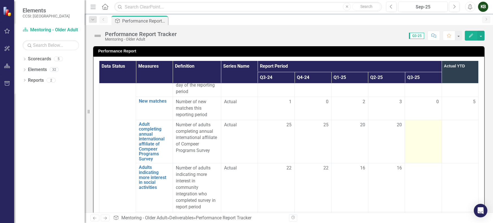
click at [423, 150] on td at bounding box center [423, 141] width 37 height 43
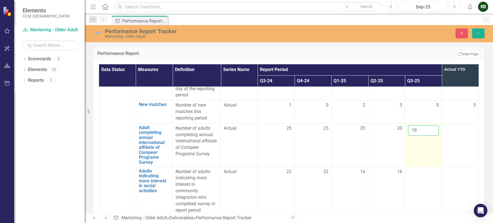
click at [425, 136] on input "18" at bounding box center [423, 130] width 31 height 10
click at [425, 136] on input "19" at bounding box center [423, 130] width 31 height 10
type input "20"
click at [425, 136] on input "20" at bounding box center [423, 130] width 31 height 10
click at [445, 154] on td at bounding box center [460, 144] width 37 height 43
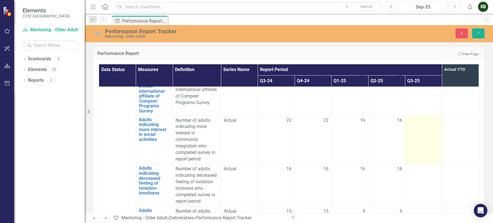
scroll to position [836, 0]
click at [418, 149] on td at bounding box center [423, 139] width 37 height 49
click at [427, 127] on input "8" at bounding box center [423, 122] width 31 height 10
click at [427, 127] on input "9" at bounding box center [423, 122] width 31 height 10
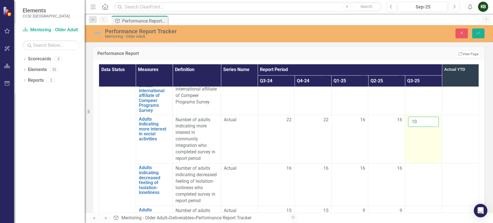
click at [427, 127] on input "10" at bounding box center [423, 122] width 31 height 10
click at [427, 127] on input "11" at bounding box center [423, 122] width 31 height 10
click at [427, 127] on input "12" at bounding box center [423, 122] width 31 height 10
click at [427, 127] on input "13" at bounding box center [423, 122] width 31 height 10
click at [427, 127] on input "14" at bounding box center [423, 122] width 31 height 10
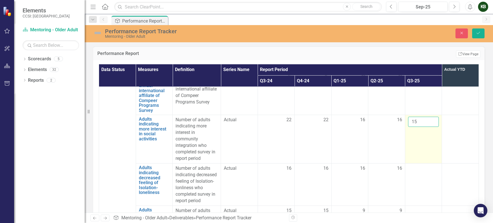
click at [427, 127] on input "15" at bounding box center [423, 122] width 31 height 10
type input "16"
click at [427, 127] on input "16" at bounding box center [423, 122] width 31 height 10
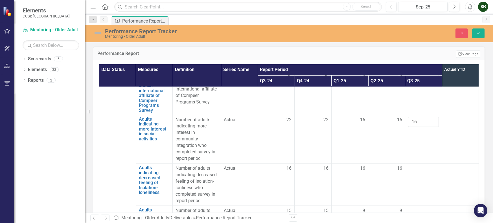
click at [448, 164] on td at bounding box center [460, 139] width 37 height 49
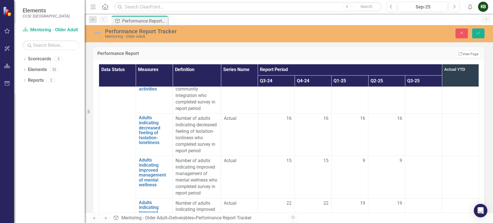
scroll to position [889, 0]
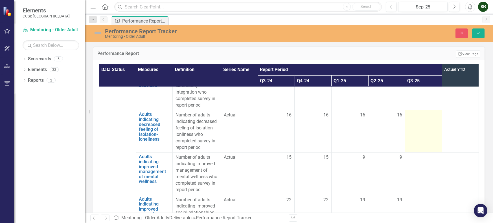
click at [420, 146] on td at bounding box center [423, 131] width 37 height 42
click at [426, 123] on input "16" at bounding box center [423, 117] width 31 height 10
click at [426, 123] on input "17" at bounding box center [423, 117] width 31 height 10
click at [426, 123] on input "18" at bounding box center [423, 117] width 31 height 10
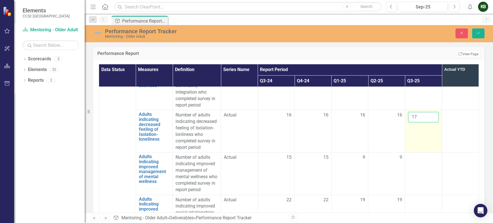
click at [425, 123] on input "17" at bounding box center [423, 117] width 31 height 10
type input "16"
click at [425, 123] on input "16" at bounding box center [423, 117] width 31 height 10
click at [446, 149] on td at bounding box center [460, 131] width 37 height 42
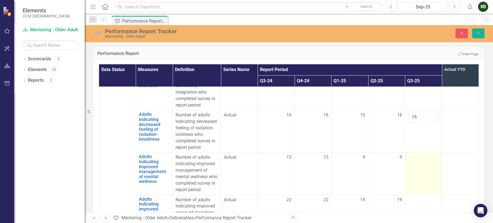
click at [420, 191] on td at bounding box center [423, 174] width 37 height 42
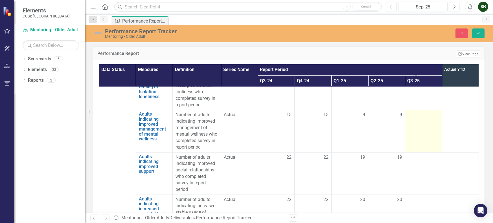
scroll to position [932, 0]
click at [423, 145] on td at bounding box center [423, 131] width 37 height 42
click at [426, 122] on input "8" at bounding box center [423, 117] width 31 height 10
type input "9"
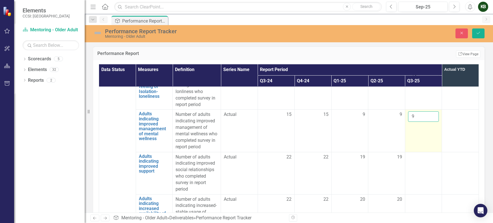
click at [426, 122] on input "9" at bounding box center [423, 117] width 31 height 10
click at [448, 150] on td at bounding box center [460, 131] width 37 height 42
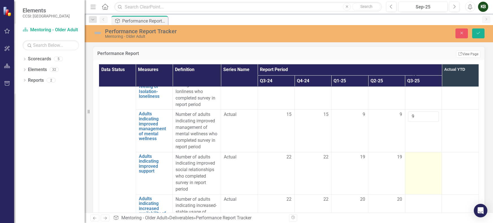
click at [421, 194] on td at bounding box center [423, 173] width 37 height 42
click at [427, 165] on input "15" at bounding box center [423, 159] width 31 height 10
click at [427, 165] on input "16" at bounding box center [423, 159] width 31 height 10
click at [427, 165] on input "17" at bounding box center [423, 159] width 31 height 10
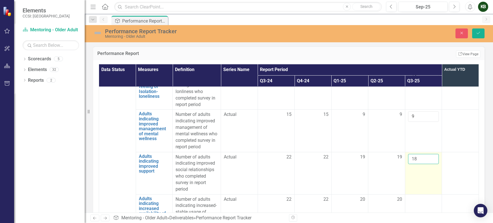
click at [427, 165] on input "18" at bounding box center [423, 159] width 31 height 10
type input "19"
click at [427, 165] on input "19" at bounding box center [423, 159] width 31 height 10
click at [454, 161] on div at bounding box center [460, 157] width 31 height 7
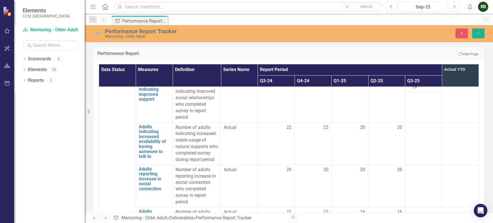
scroll to position [1010, 0]
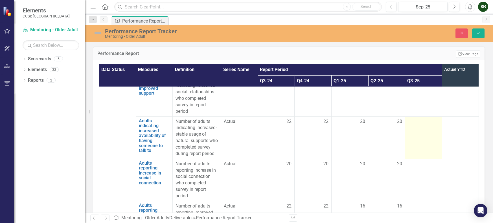
click at [419, 125] on div at bounding box center [423, 122] width 31 height 7
click at [424, 129] on input "16" at bounding box center [423, 124] width 31 height 10
click at [424, 129] on input "17" at bounding box center [423, 124] width 31 height 10
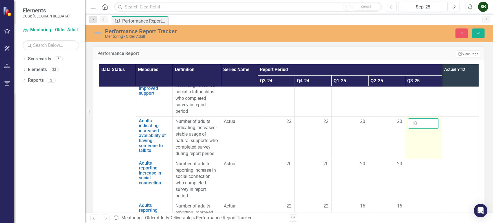
click at [424, 129] on input "18" at bounding box center [423, 124] width 31 height 10
click at [424, 129] on input "19" at bounding box center [423, 124] width 31 height 10
type input "20"
click at [424, 129] on input "20" at bounding box center [423, 124] width 31 height 10
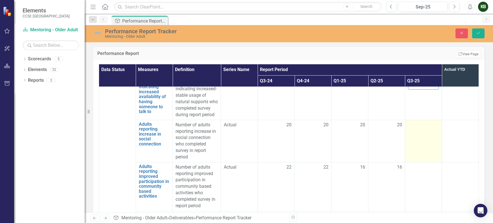
scroll to position [1052, 0]
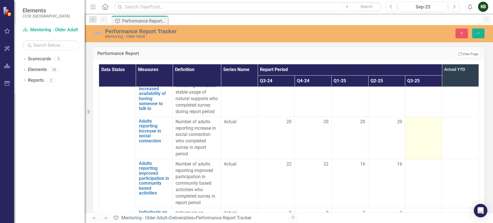
click at [419, 159] on td at bounding box center [423, 138] width 37 height 42
click at [426, 129] on input "17" at bounding box center [423, 124] width 31 height 10
click at [426, 129] on input "18" at bounding box center [423, 124] width 31 height 10
click at [426, 129] on input "19" at bounding box center [423, 124] width 31 height 10
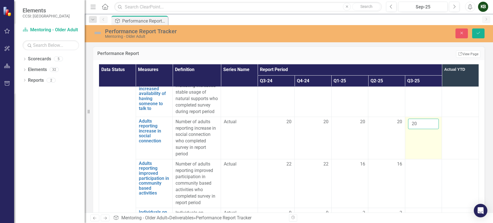
type input "20"
click at [426, 129] on input "20" at bounding box center [423, 124] width 31 height 10
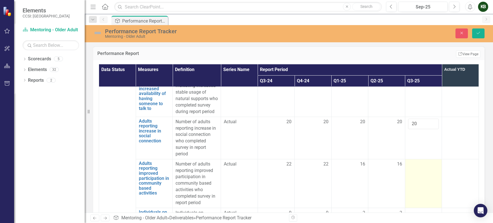
click at [424, 207] on td at bounding box center [423, 183] width 37 height 49
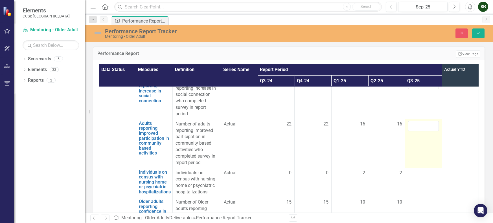
scroll to position [1095, 0]
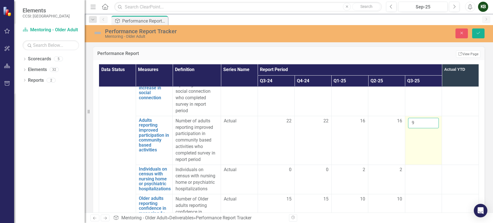
click at [427, 128] on input "9" at bounding box center [423, 123] width 31 height 10
click at [427, 128] on input "10" at bounding box center [423, 123] width 31 height 10
click at [427, 128] on input "11" at bounding box center [423, 123] width 31 height 10
click at [427, 128] on input "12" at bounding box center [423, 123] width 31 height 10
click at [427, 128] on input "13" at bounding box center [423, 123] width 31 height 10
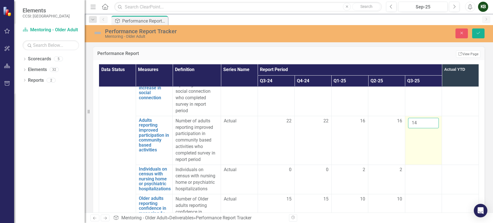
click at [427, 128] on input "14" at bounding box center [423, 123] width 31 height 10
click at [427, 128] on input "15" at bounding box center [423, 123] width 31 height 10
type input "16"
click at [427, 128] on input "16" at bounding box center [423, 123] width 31 height 10
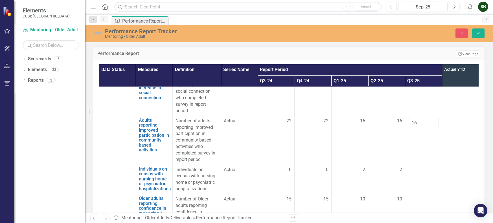
click at [454, 165] on td at bounding box center [460, 140] width 37 height 49
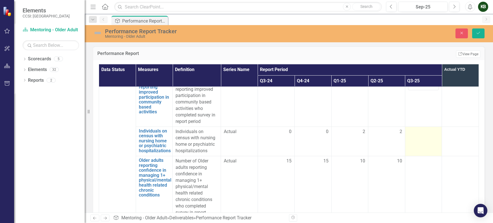
scroll to position [1135, 0]
click at [425, 134] on div at bounding box center [423, 130] width 31 height 7
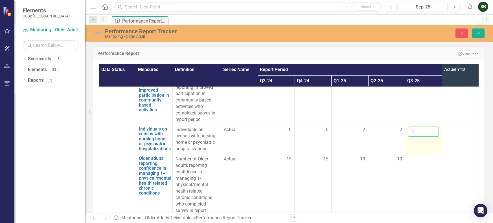
click at [426, 137] on input "1" at bounding box center [423, 132] width 31 height 10
type input "2"
click at [426, 137] on input "2" at bounding box center [423, 132] width 31 height 10
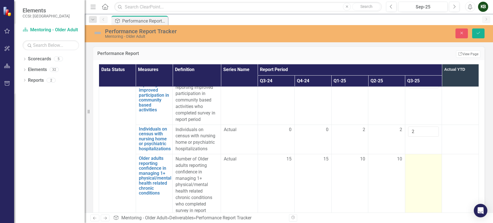
click at [422, 202] on td at bounding box center [423, 188] width 37 height 68
click at [426, 167] on input "8" at bounding box center [423, 161] width 31 height 10
click at [426, 167] on input "9" at bounding box center [423, 161] width 31 height 10
type input "10"
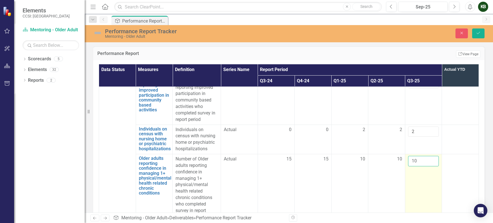
click at [426, 167] on input "10" at bounding box center [423, 161] width 31 height 10
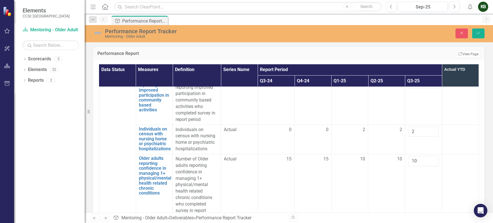
click at [450, 163] on div at bounding box center [460, 159] width 31 height 7
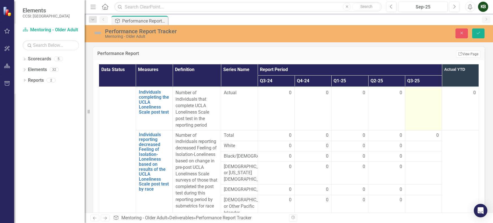
scroll to position [1271, 0]
click at [427, 129] on td at bounding box center [423, 108] width 37 height 42
click at [427, 99] on input "1" at bounding box center [423, 93] width 31 height 10
click at [425, 99] on input "0" at bounding box center [423, 93] width 31 height 10
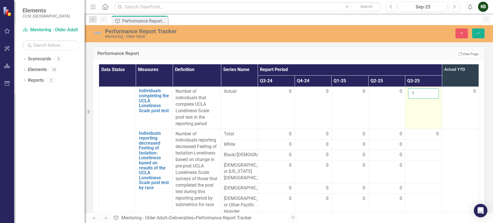
click at [426, 99] on input "1" at bounding box center [423, 93] width 31 height 10
click at [426, 99] on input "2" at bounding box center [423, 93] width 31 height 10
type input "3"
click at [426, 99] on input "3" at bounding box center [423, 93] width 31 height 10
click at [454, 129] on td "0" at bounding box center [460, 108] width 37 height 42
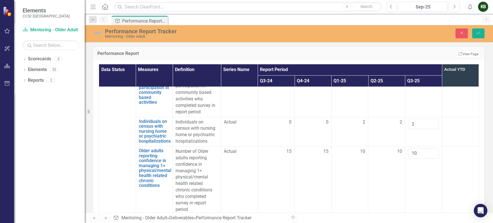
scroll to position [1142, 0]
click at [478, 30] on button "Save" at bounding box center [478, 34] width 12 height 10
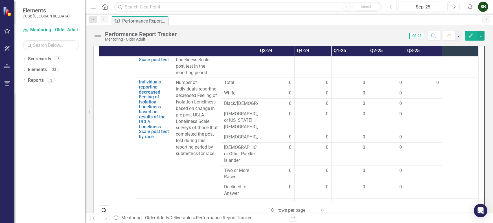
scroll to position [1293, 0]
click at [428, 96] on div at bounding box center [423, 92] width 31 height 7
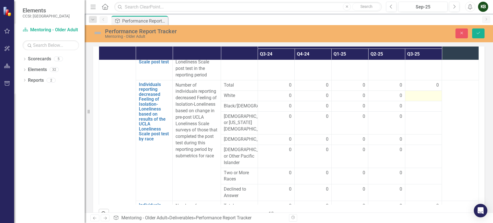
scroll to position [168, 0]
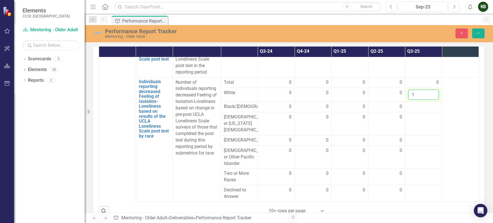
click at [425, 100] on input "1" at bounding box center [423, 95] width 31 height 10
click at [425, 100] on input "2" at bounding box center [423, 95] width 31 height 10
type input "3"
click at [425, 100] on input "3" at bounding box center [423, 95] width 31 height 10
click at [420, 112] on td at bounding box center [423, 107] width 37 height 10
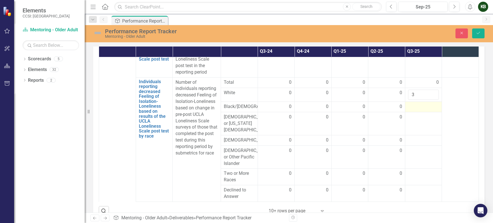
click at [427, 112] on td at bounding box center [423, 107] width 37 height 10
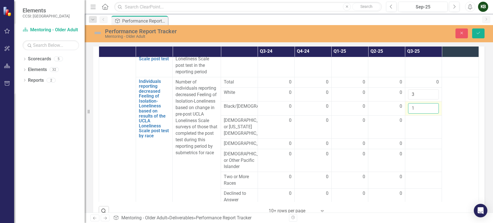
click at [427, 114] on input "1" at bounding box center [423, 108] width 31 height 10
type input "0"
click at [427, 114] on input "0" at bounding box center [423, 108] width 31 height 10
click at [446, 156] on td at bounding box center [460, 141] width 37 height 128
click at [421, 139] on td at bounding box center [423, 127] width 37 height 23
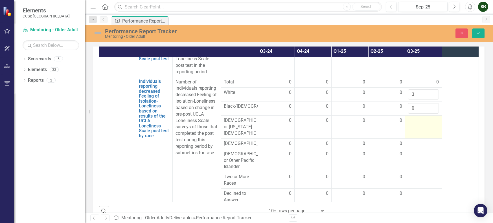
click at [421, 139] on td at bounding box center [423, 127] width 37 height 23
click at [426, 127] on input "1" at bounding box center [423, 121] width 31 height 10
type input "0"
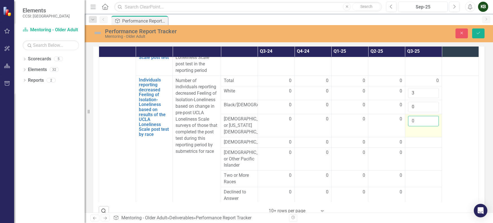
click at [425, 126] on input "0" at bounding box center [423, 121] width 31 height 10
click at [443, 166] on td at bounding box center [460, 140] width 37 height 128
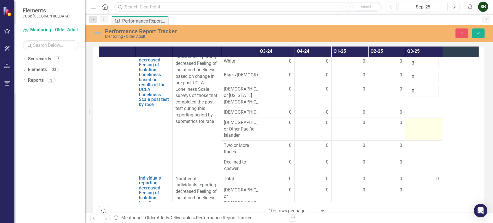
scroll to position [1327, 0]
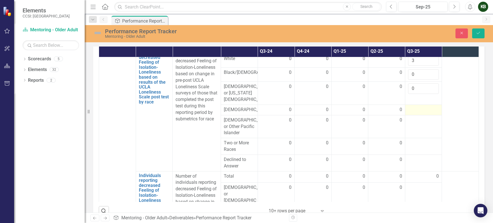
click at [419, 113] on div at bounding box center [423, 110] width 31 height 7
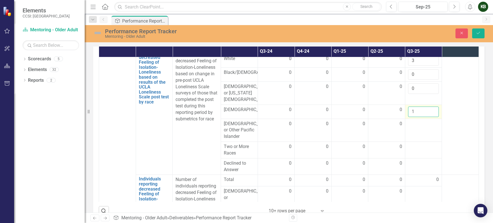
click at [426, 117] on input "1" at bounding box center [423, 112] width 31 height 10
type input "0"
click at [426, 117] on input "0" at bounding box center [423, 112] width 31 height 10
drag, startPoint x: 453, startPoint y: 156, endPoint x: 438, endPoint y: 163, distance: 16.2
click at [453, 156] on td at bounding box center [460, 109] width 37 height 132
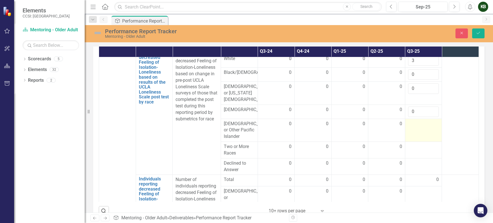
click at [415, 142] on td at bounding box center [423, 130] width 37 height 23
click at [427, 131] on input "1" at bounding box center [423, 126] width 31 height 10
type input "0"
click at [426, 131] on input "0" at bounding box center [423, 126] width 31 height 10
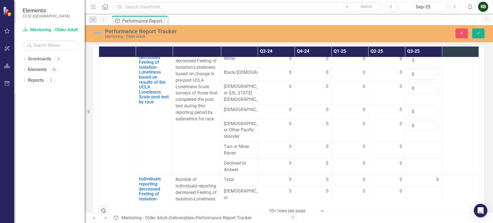
click at [454, 172] on td at bounding box center [460, 109] width 37 height 132
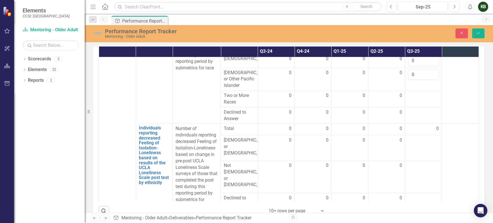
scroll to position [1389, 0]
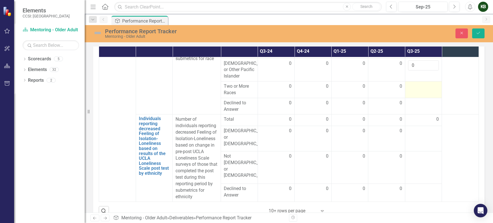
click at [416, 98] on td at bounding box center [423, 90] width 37 height 17
click at [426, 94] on input "1" at bounding box center [423, 88] width 31 height 10
type input "0"
click at [426, 94] on input "0" at bounding box center [423, 88] width 31 height 10
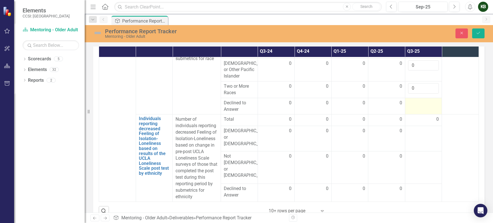
click at [420, 107] on div at bounding box center [423, 103] width 31 height 7
click at [424, 110] on input "-1" at bounding box center [423, 105] width 31 height 10
type input "0"
click at [425, 110] on input "0" at bounding box center [423, 105] width 31 height 10
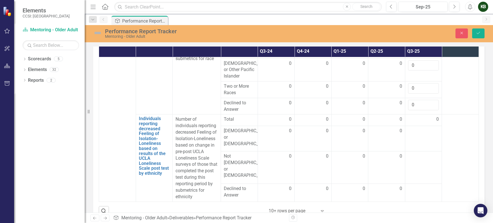
click at [444, 115] on td at bounding box center [460, 49] width 37 height 132
click at [475, 38] on button "Save" at bounding box center [478, 34] width 12 height 10
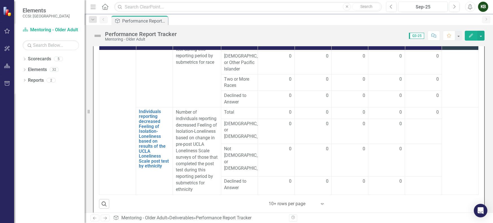
scroll to position [170, 0]
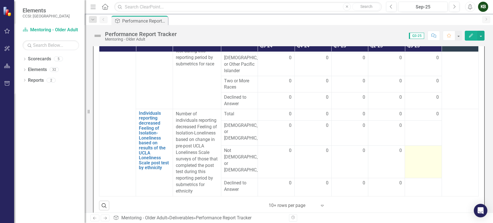
click at [424, 170] on td at bounding box center [423, 162] width 37 height 32
drag, startPoint x: 424, startPoint y: 170, endPoint x: 422, endPoint y: 167, distance: 3.8
click at [424, 170] on td at bounding box center [423, 162] width 37 height 32
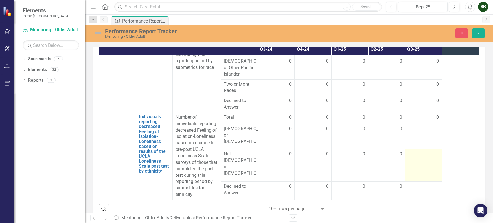
scroll to position [173, 0]
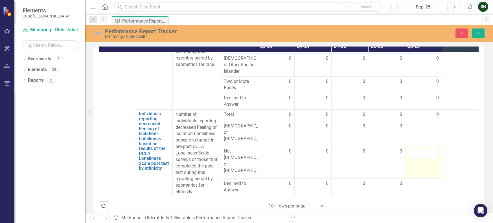
click at [419, 160] on td at bounding box center [423, 163] width 37 height 32
click at [426, 151] on input "0" at bounding box center [423, 153] width 31 height 10
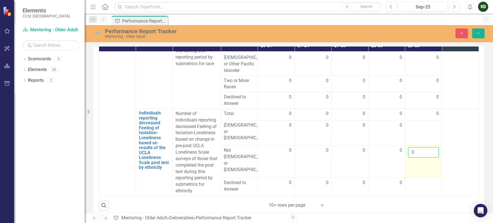
click at [426, 148] on input "0" at bounding box center [423, 152] width 31 height 10
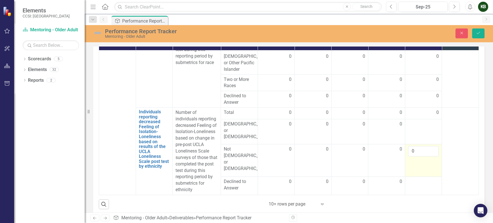
drag, startPoint x: 449, startPoint y: 153, endPoint x: 422, endPoint y: 150, distance: 27.2
click at [449, 153] on td at bounding box center [460, 152] width 37 height 88
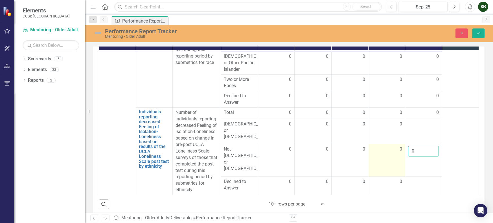
drag, startPoint x: 412, startPoint y: 150, endPoint x: 383, endPoint y: 148, distance: 28.8
click at [383, 148] on tr "Not Hispanic or Latino 0 0 0 0 0" at bounding box center [289, 161] width 380 height 32
type input "3"
drag, startPoint x: 458, startPoint y: 154, endPoint x: 456, endPoint y: 153, distance: 2.9
click at [458, 154] on td at bounding box center [460, 152] width 37 height 88
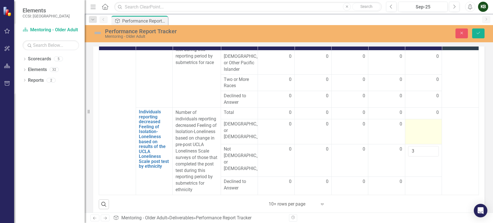
click at [426, 124] on div at bounding box center [423, 124] width 31 height 7
click at [427, 126] on input "-1" at bounding box center [423, 126] width 31 height 10
type input "0"
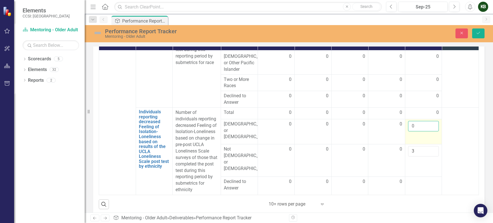
click at [426, 122] on input "0" at bounding box center [423, 126] width 31 height 10
drag, startPoint x: 452, startPoint y: 131, endPoint x: 445, endPoint y: 147, distance: 17.8
click at [452, 131] on td at bounding box center [460, 152] width 37 height 88
click at [416, 183] on td at bounding box center [423, 186] width 37 height 18
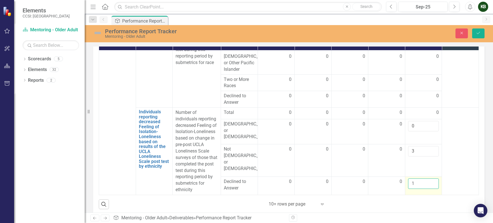
click at [426, 179] on input "1" at bounding box center [423, 184] width 31 height 10
drag, startPoint x: 425, startPoint y: 177, endPoint x: 435, endPoint y: 176, distance: 9.7
type input "0"
click at [425, 179] on input "0" at bounding box center [423, 184] width 31 height 10
click at [453, 167] on td at bounding box center [460, 152] width 37 height 88
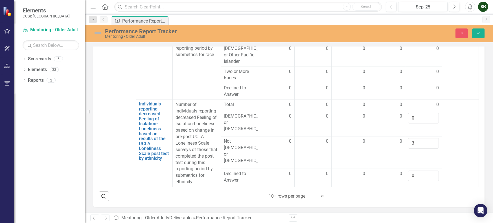
scroll to position [1434, 0]
click at [479, 34] on icon "Save" at bounding box center [478, 33] width 5 height 4
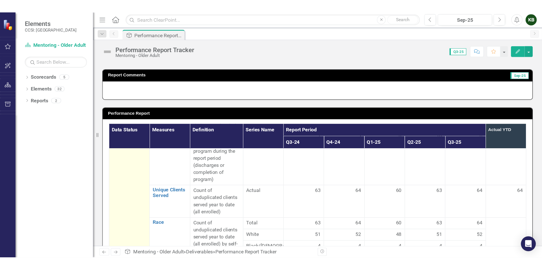
scroll to position [60, 0]
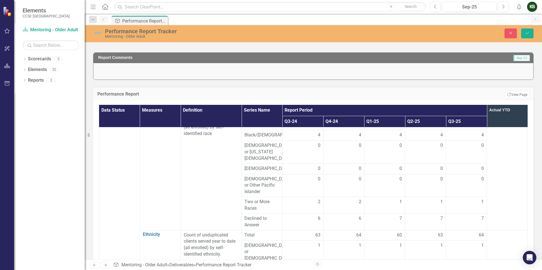
scroll to position [123, 0]
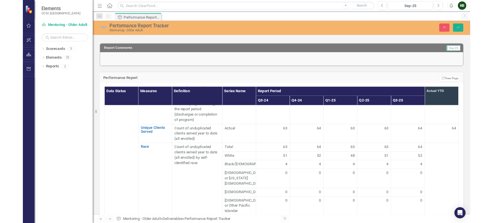
scroll to position [18, 0]
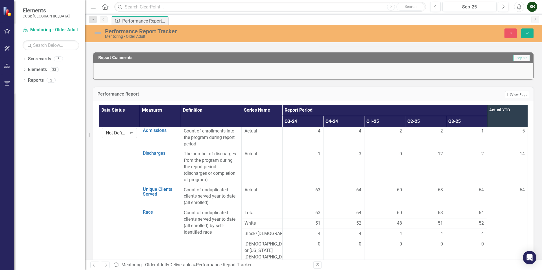
click at [118, 121] on th "Data Status" at bounding box center [119, 116] width 41 height 22
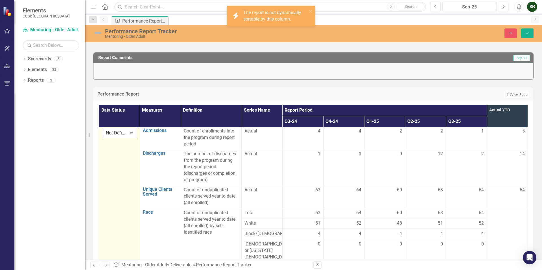
click at [131, 134] on icon "Expand" at bounding box center [131, 133] width 6 height 5
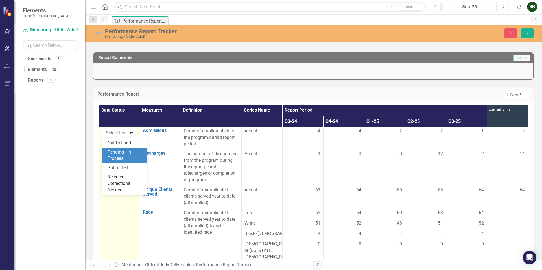
click at [120, 154] on div "Pending - In Process" at bounding box center [126, 155] width 36 height 13
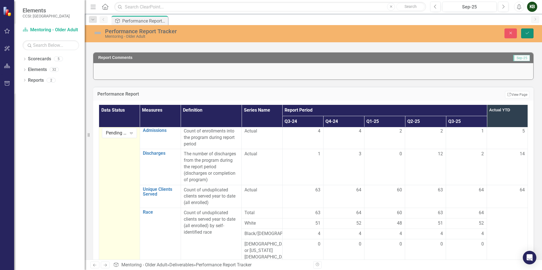
click at [493, 32] on icon "Save" at bounding box center [527, 33] width 5 height 4
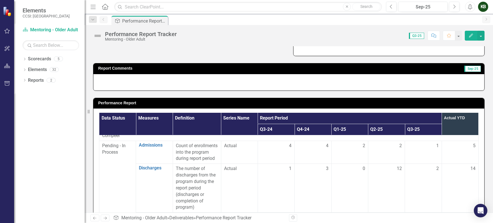
scroll to position [91, 0]
